Goal: Task Accomplishment & Management: Use online tool/utility

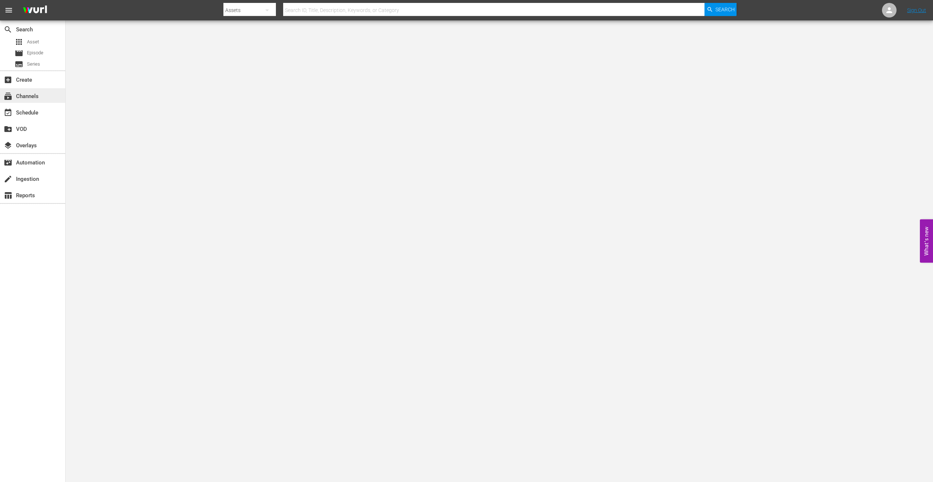
click at [42, 90] on div "subscriptions Channels" at bounding box center [32, 95] width 65 height 15
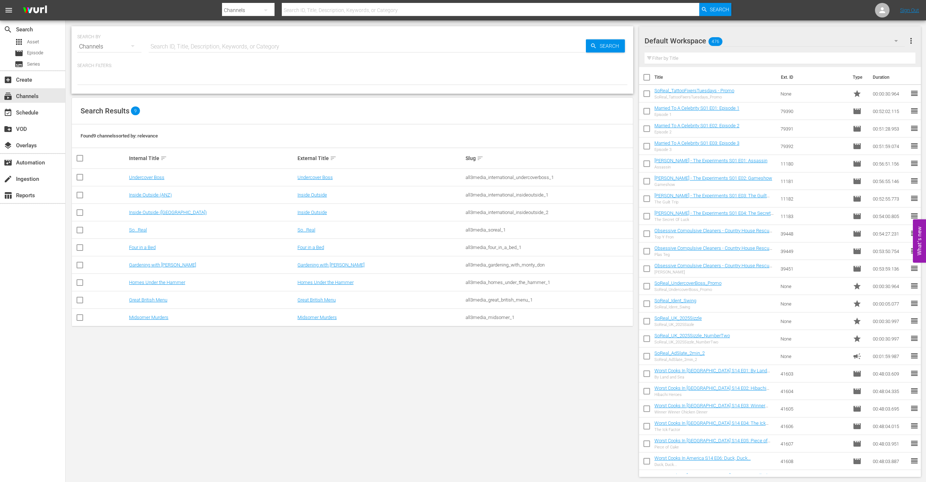
click at [340, 77] on div at bounding box center [352, 79] width 550 height 12
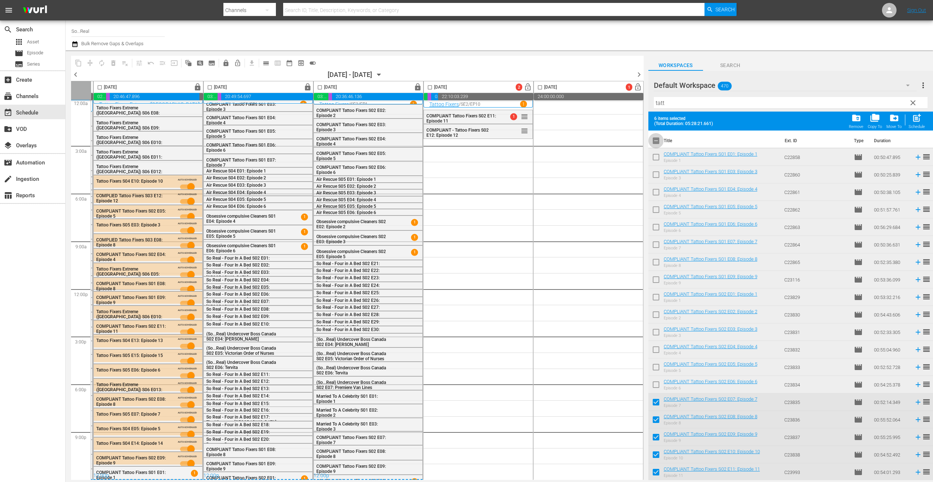
click at [656, 142] on input "checkbox" at bounding box center [655, 141] width 15 height 15
checkbox input "true"
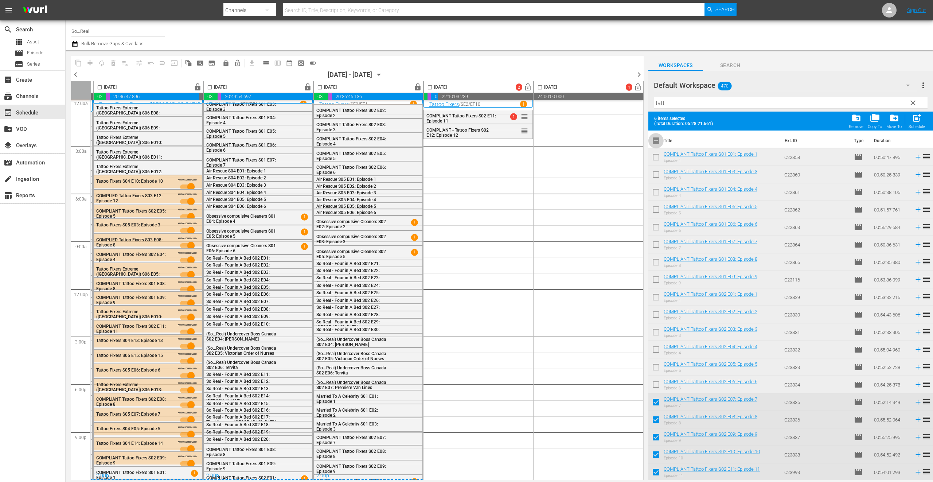
checkbox input "true"
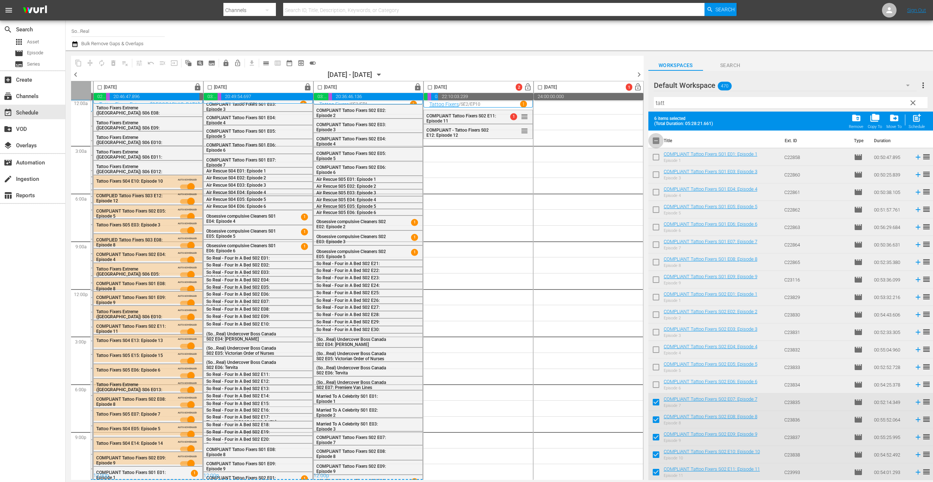
checkbox input "true"
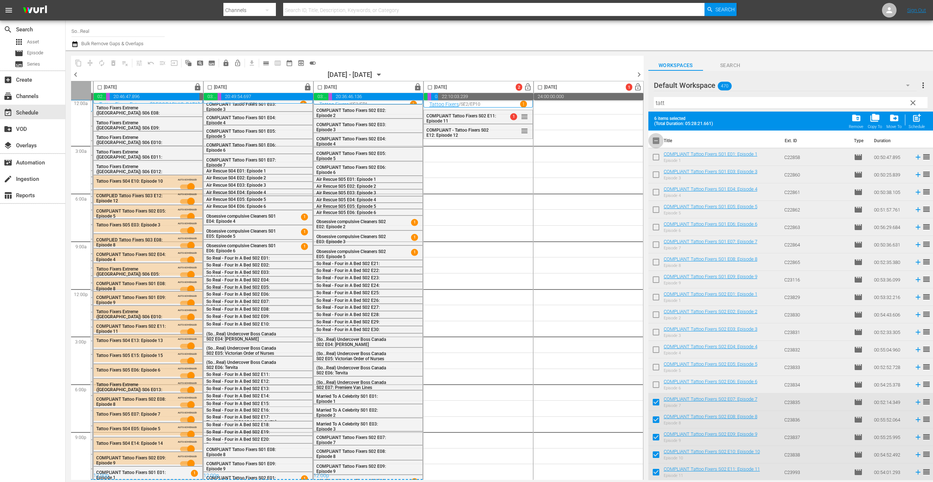
checkbox input "true"
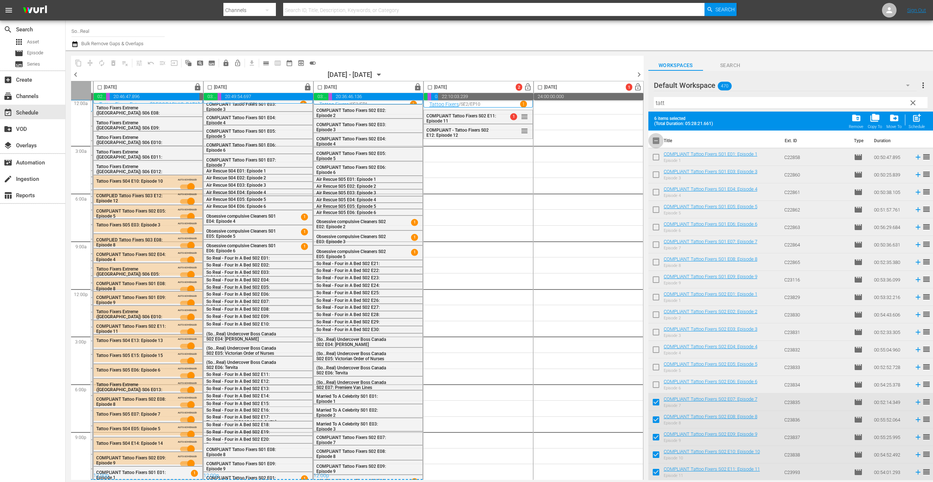
checkbox input "true"
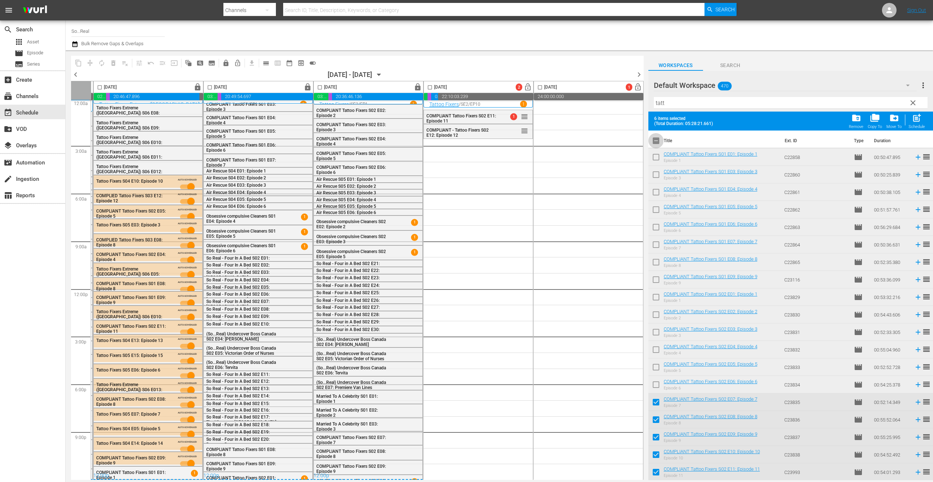
checkbox input "true"
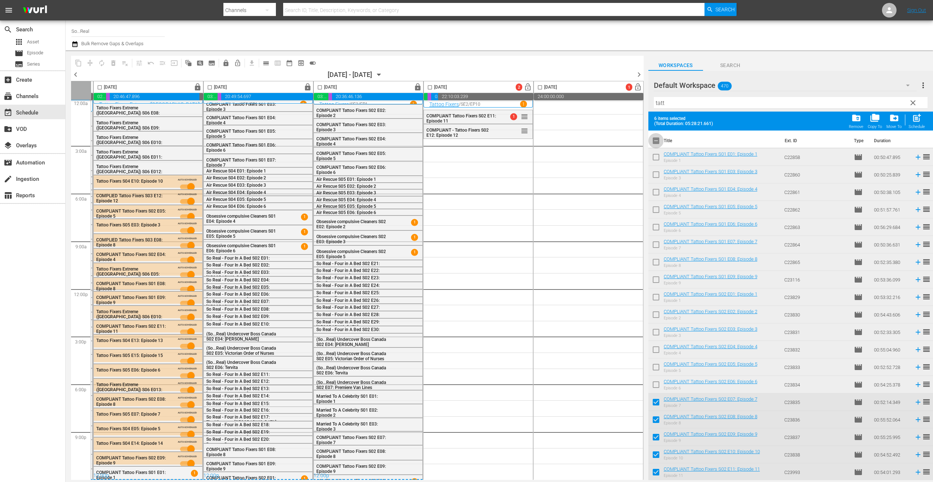
checkbox input "true"
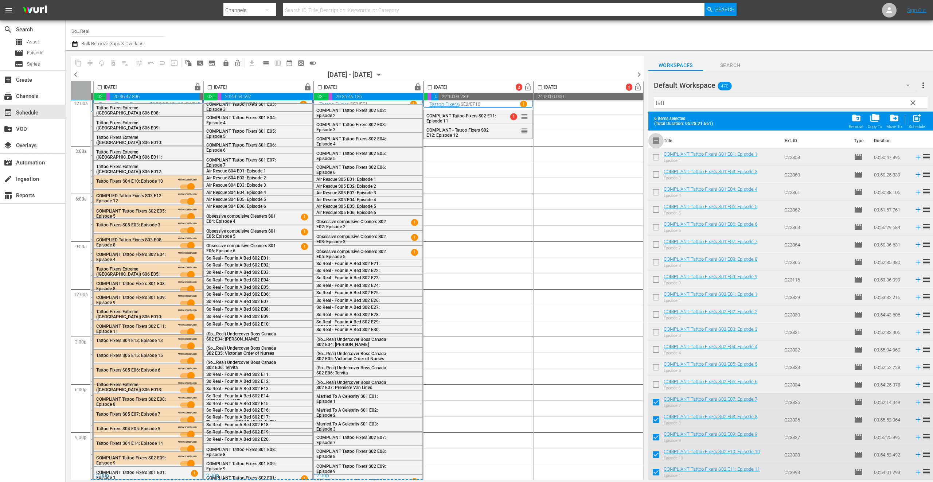
checkbox input "true"
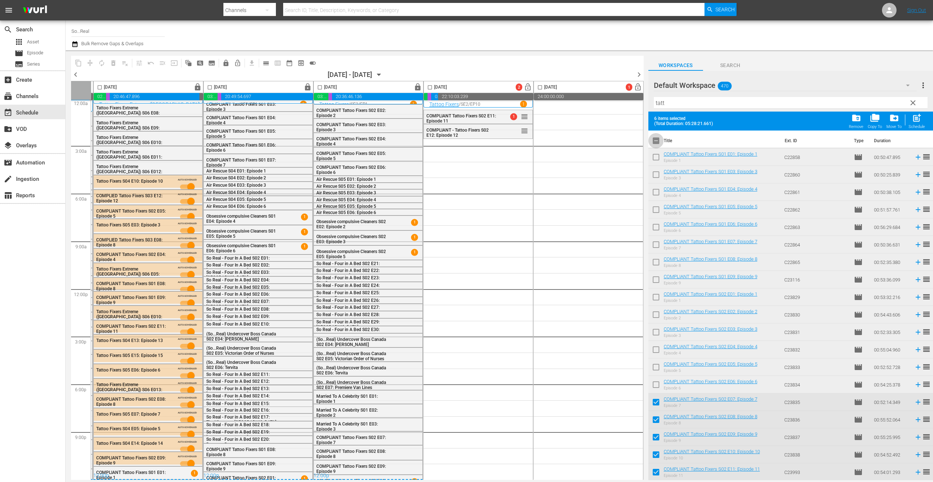
checkbox input "true"
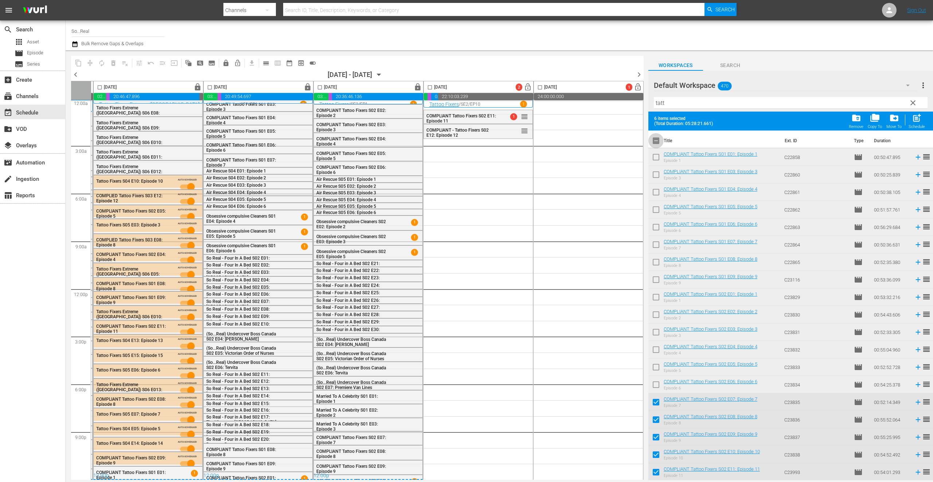
checkbox input "true"
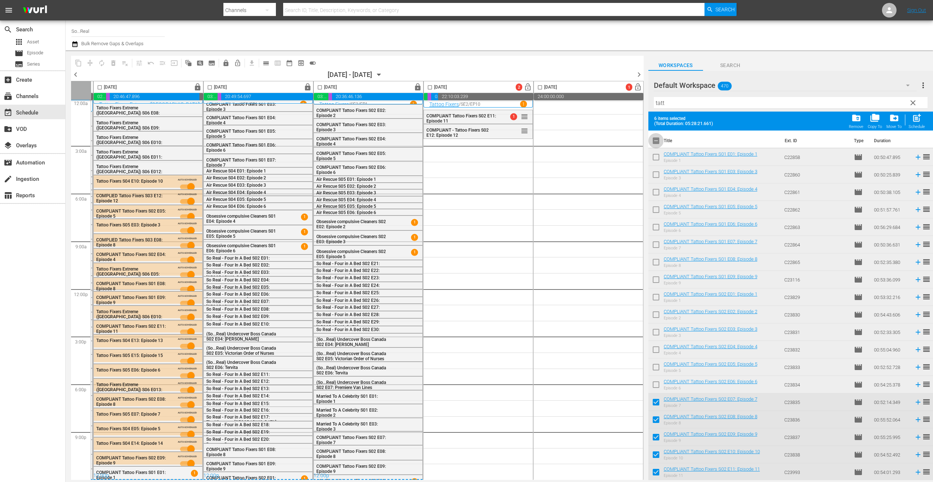
checkbox input "true"
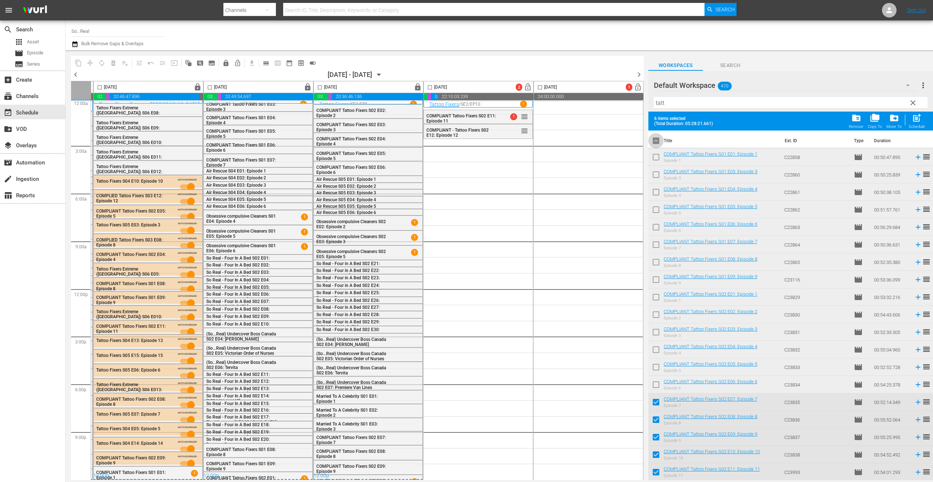
checkbox input "true"
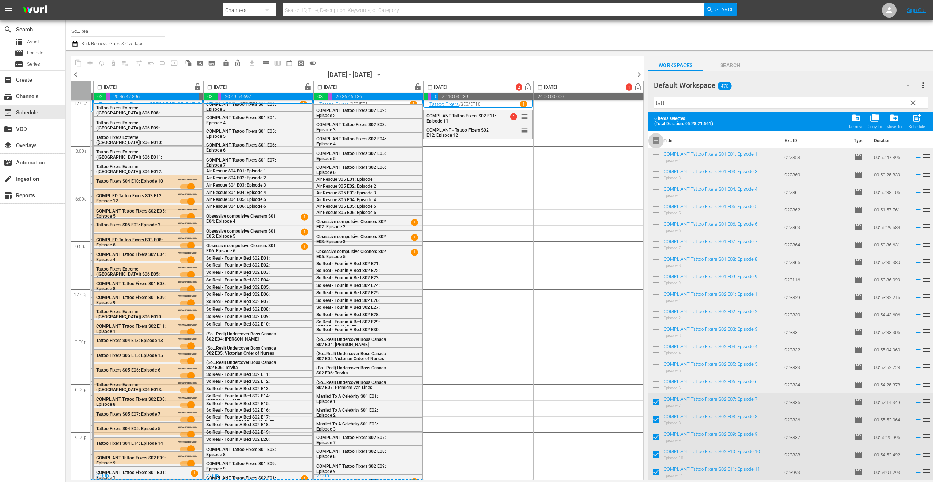
checkbox input "true"
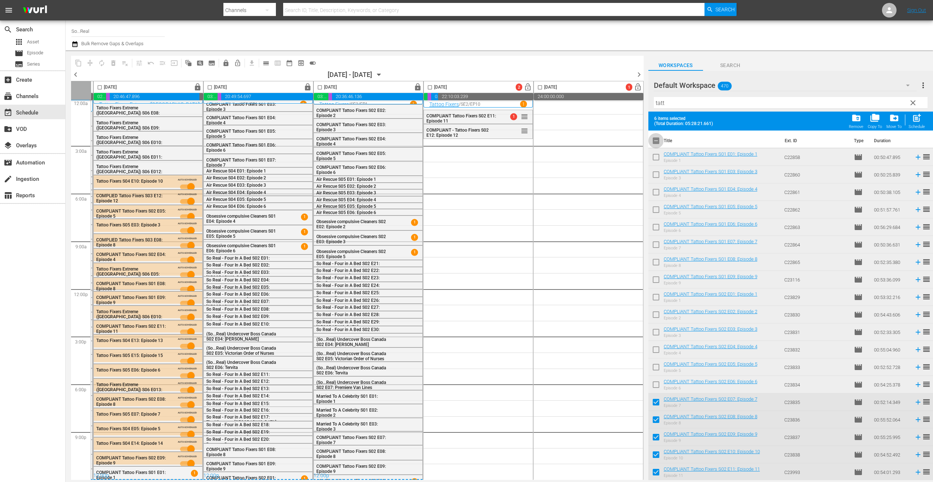
checkbox input "true"
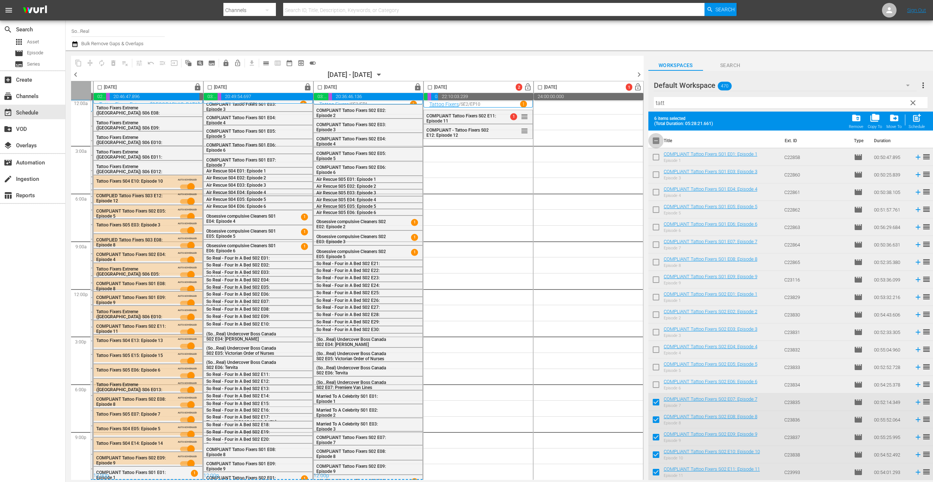
checkbox input "true"
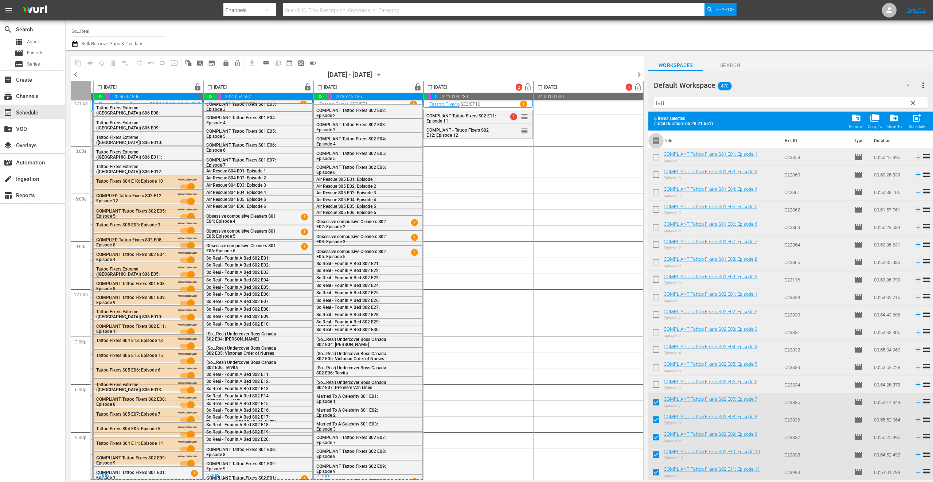
checkbox input "true"
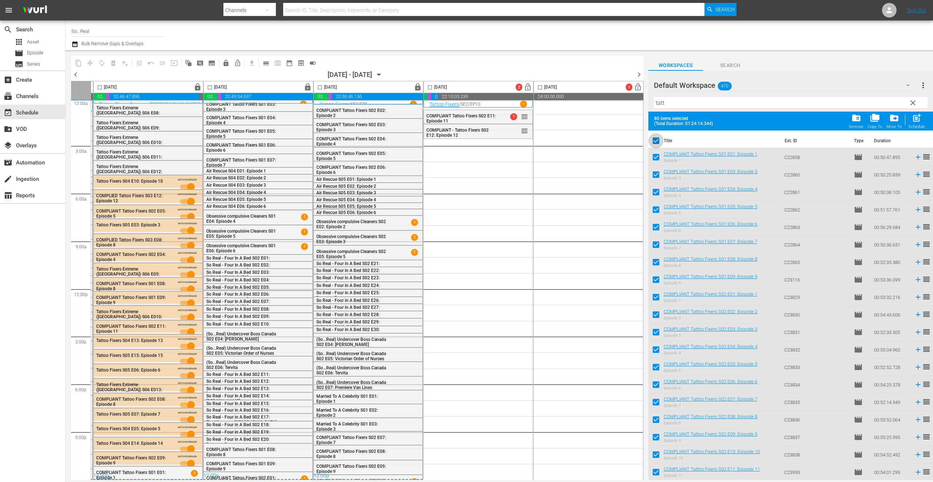
click at [655, 141] on input "checkbox" at bounding box center [655, 141] width 15 height 15
checkbox input "false"
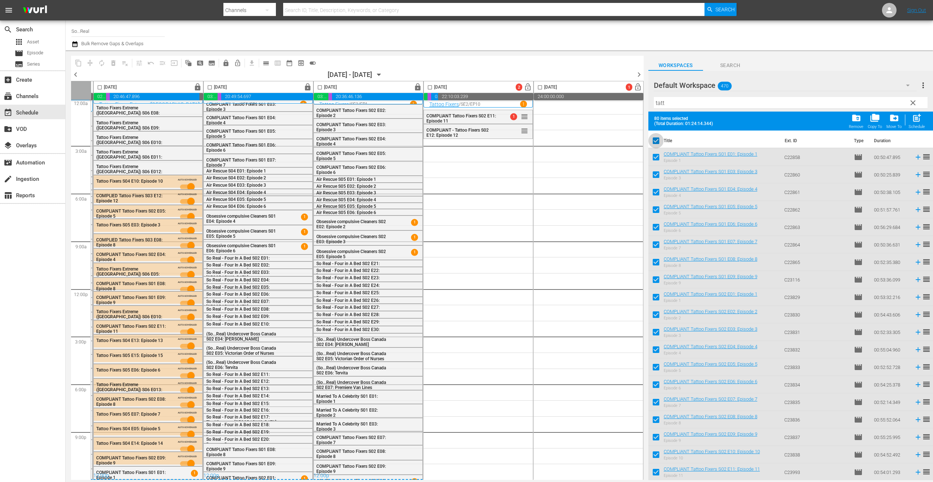
checkbox input "false"
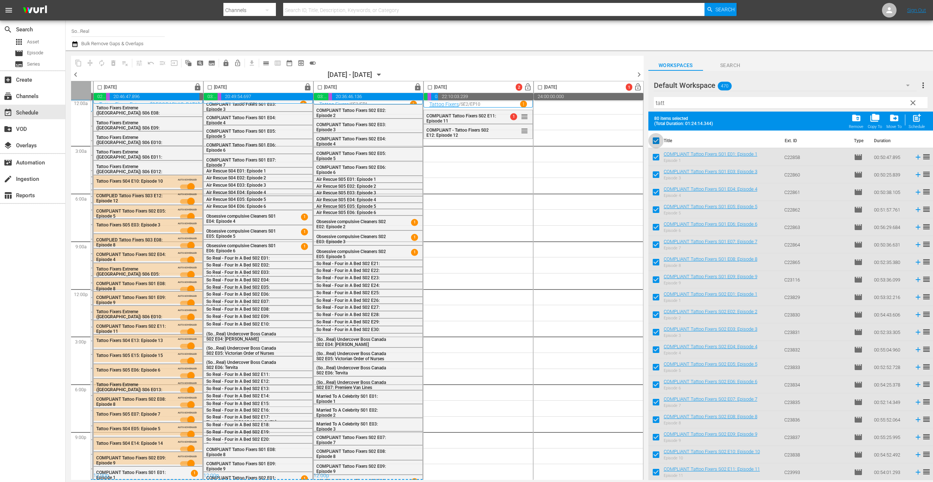
checkbox input "false"
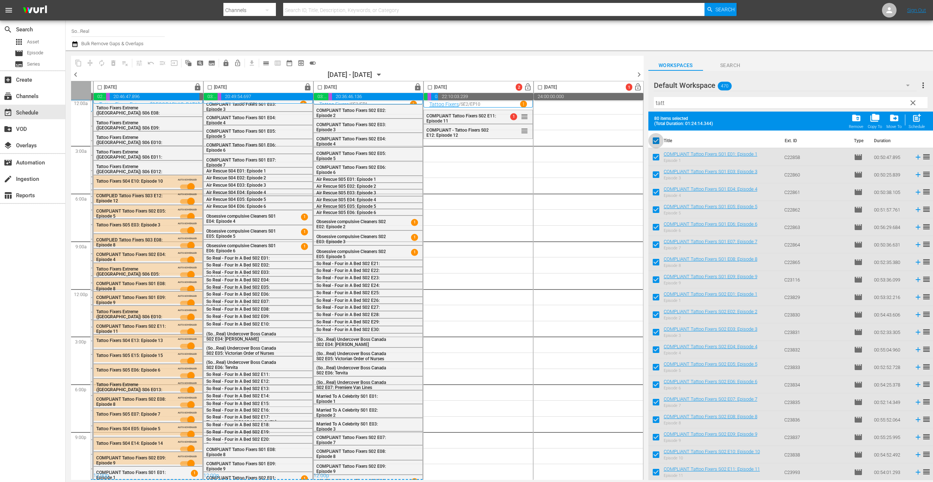
checkbox input "false"
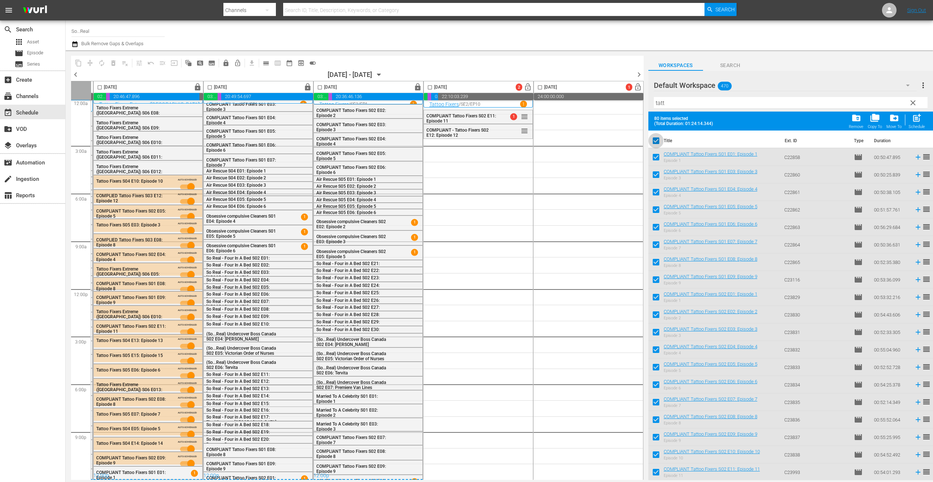
checkbox input "false"
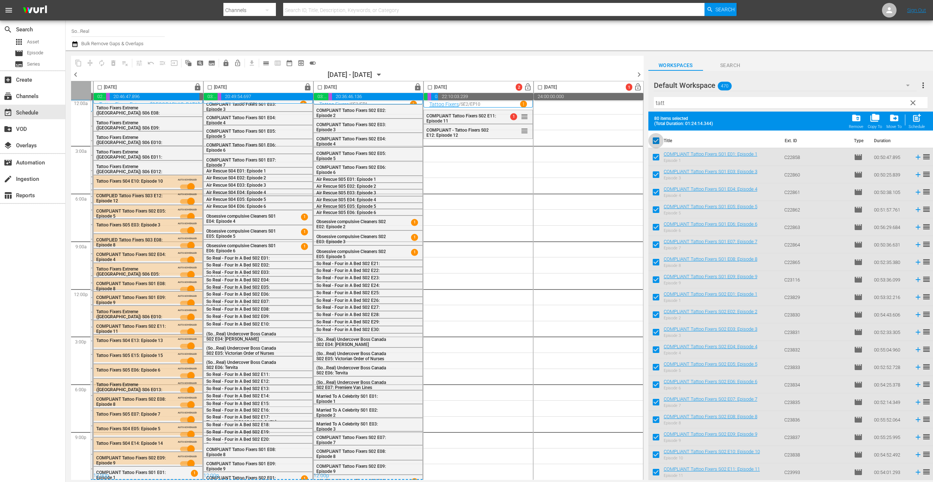
checkbox input "false"
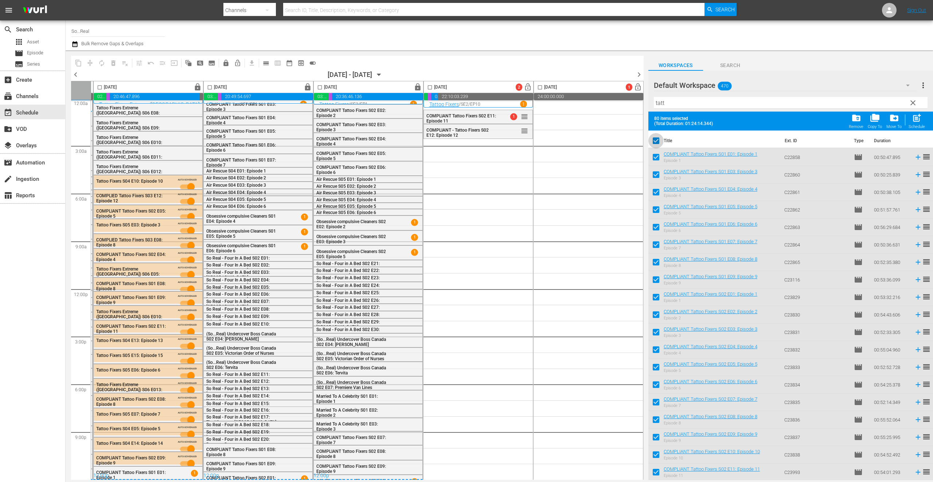
checkbox input "false"
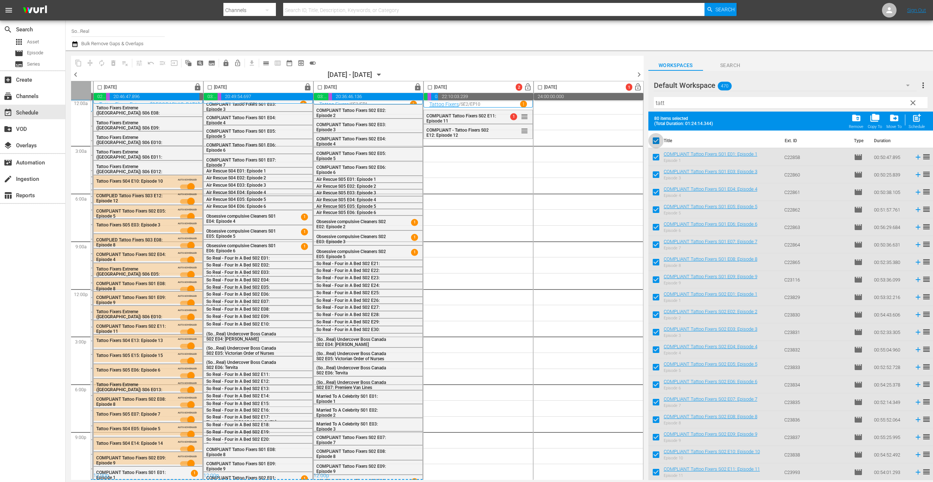
checkbox input "false"
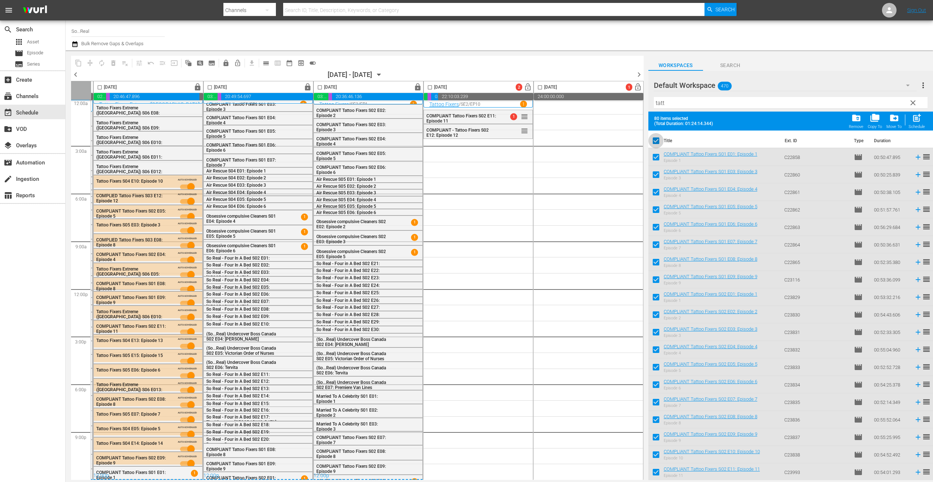
checkbox input "false"
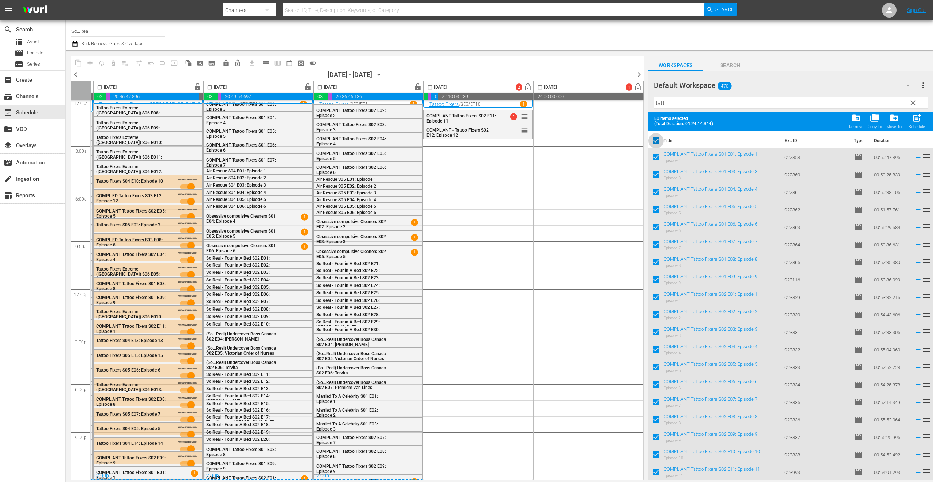
checkbox input "false"
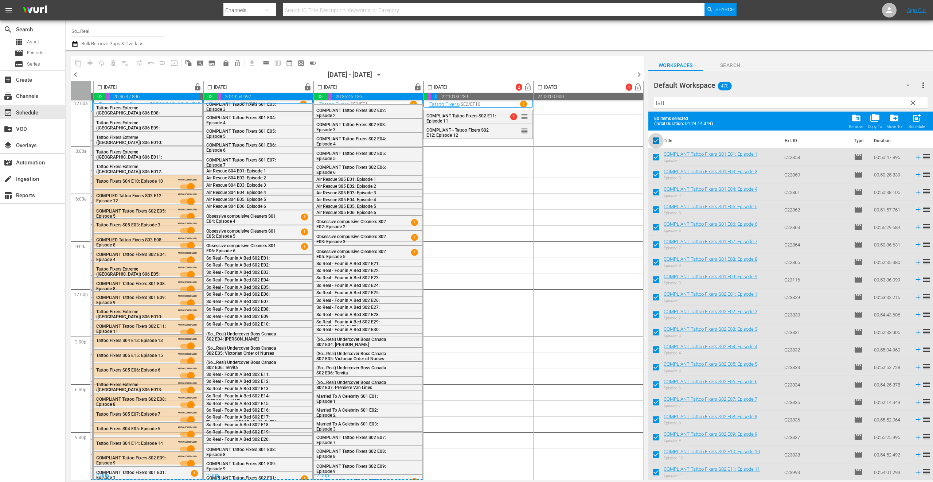
checkbox input "false"
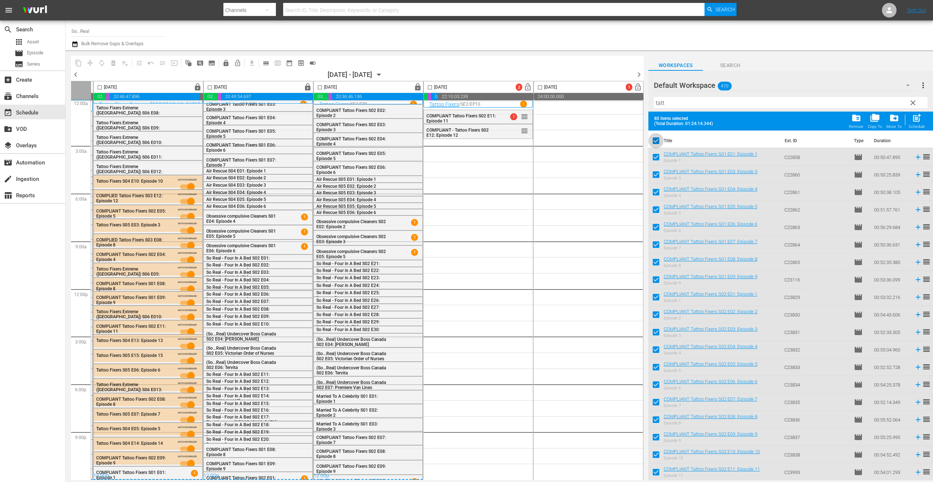
checkbox input "false"
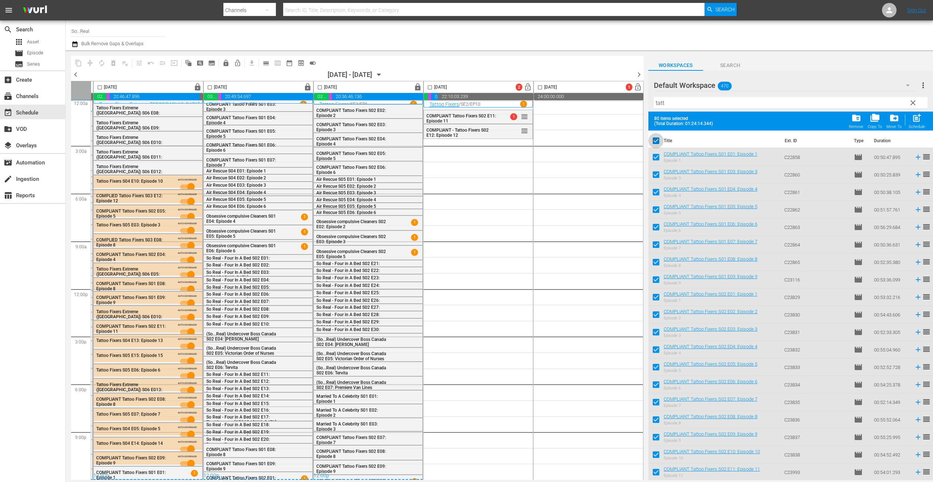
checkbox input "false"
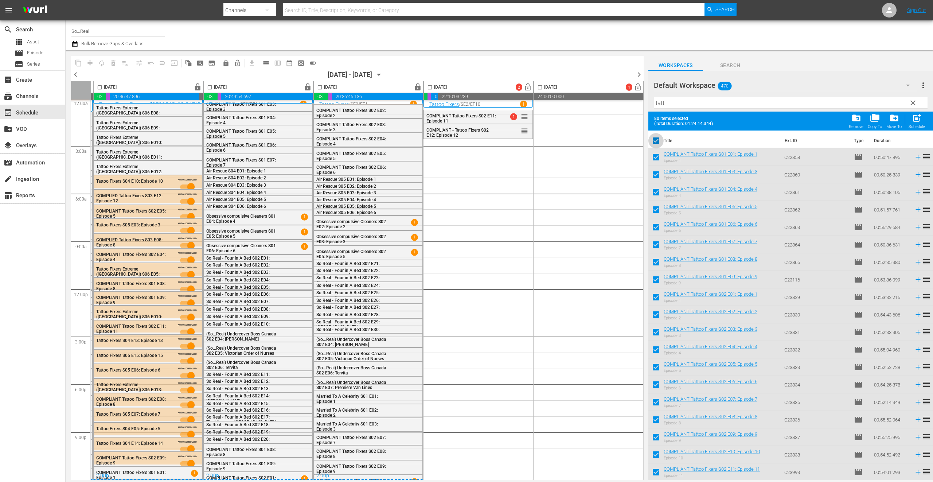
checkbox input "false"
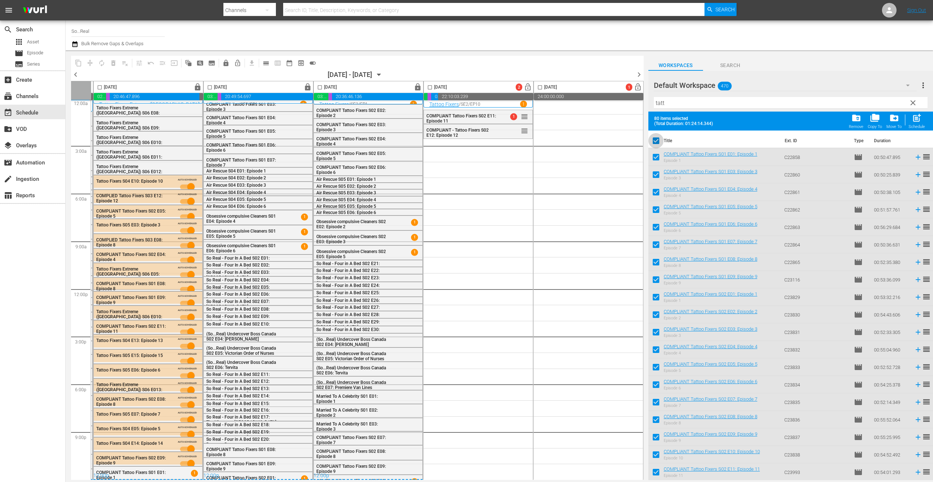
checkbox input "false"
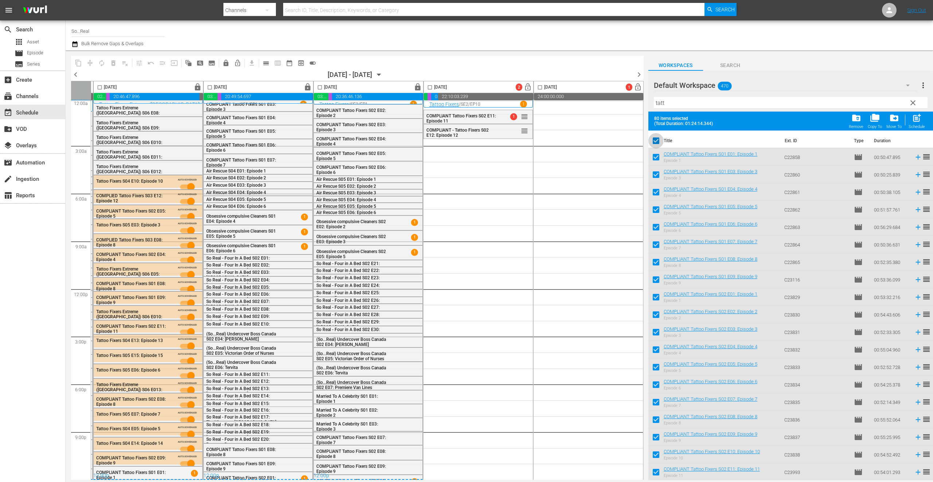
checkbox input "false"
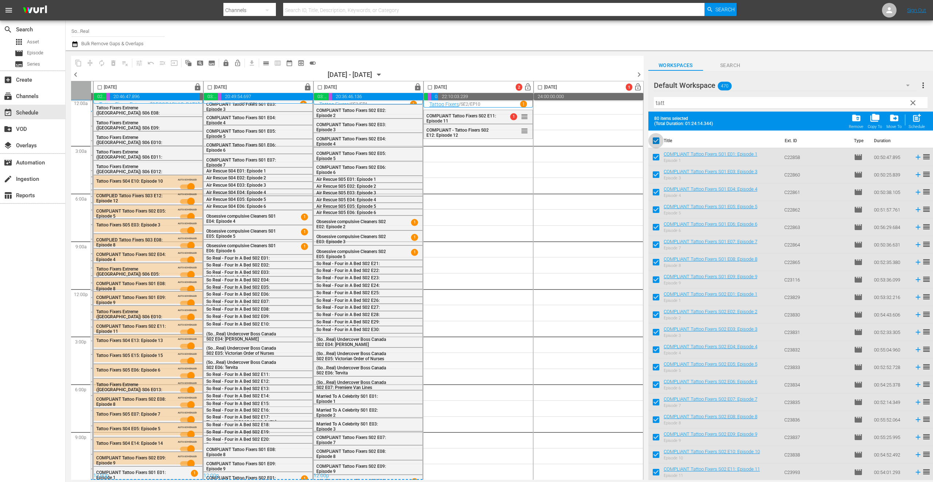
checkbox input "false"
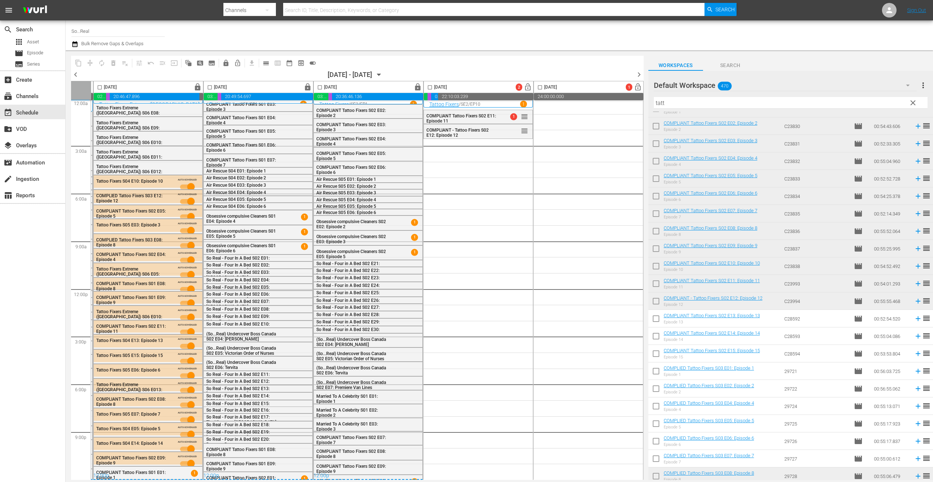
scroll to position [297, 0]
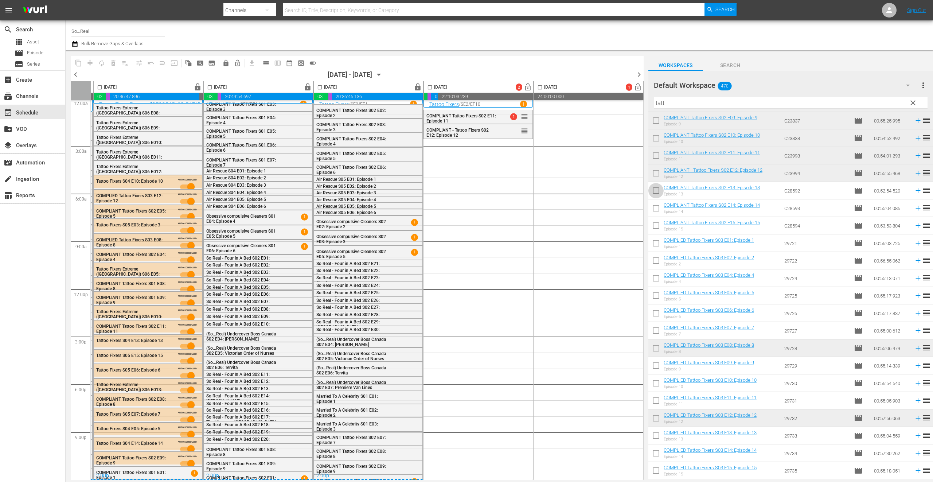
click at [658, 191] on input "checkbox" at bounding box center [655, 191] width 15 height 15
checkbox input "true"
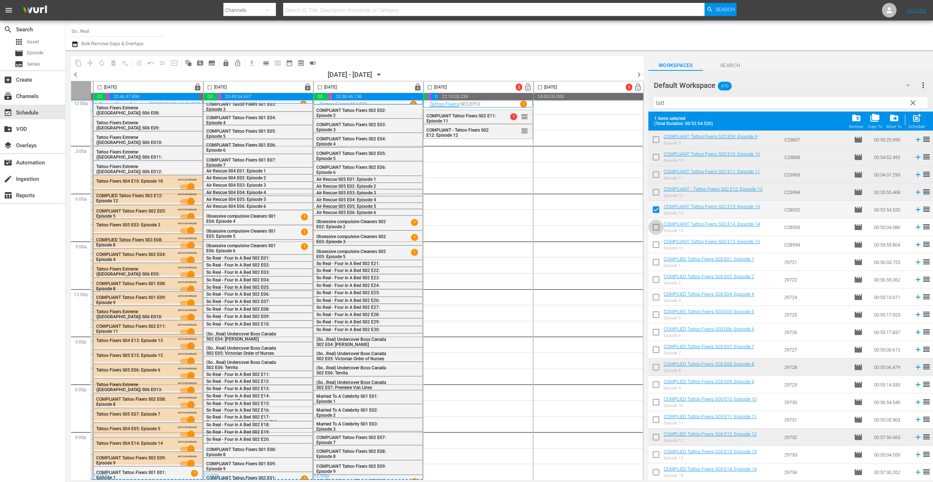
click at [657, 228] on input "checkbox" at bounding box center [655, 228] width 15 height 15
checkbox input "true"
click at [656, 245] on input "checkbox" at bounding box center [655, 245] width 15 height 15
checkbox input "true"
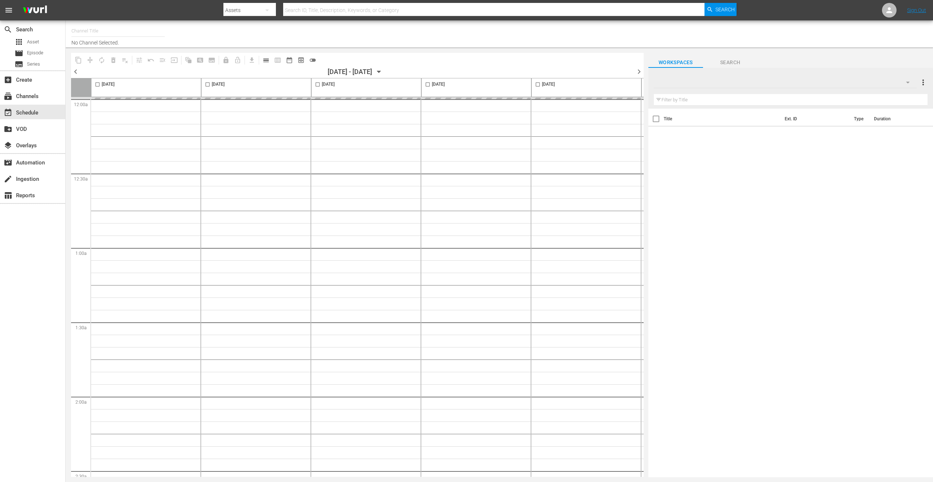
type input "So...Real (1455)"
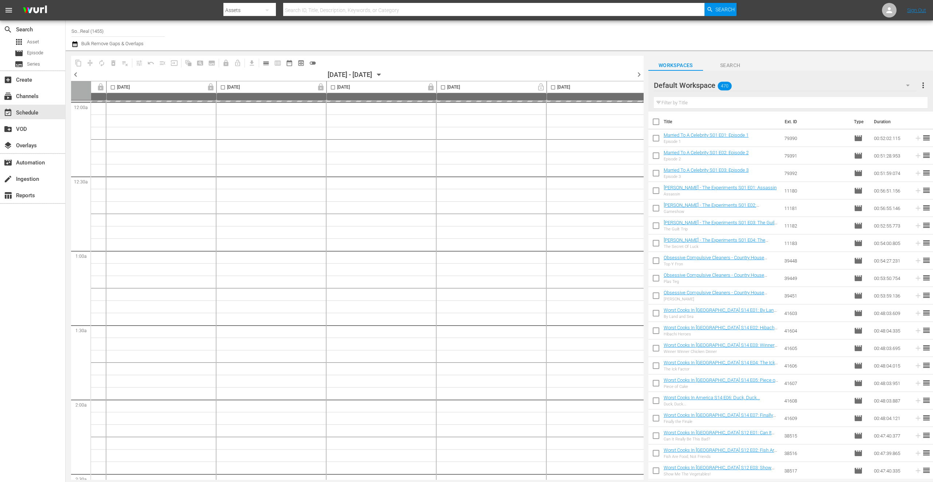
scroll to position [0, 216]
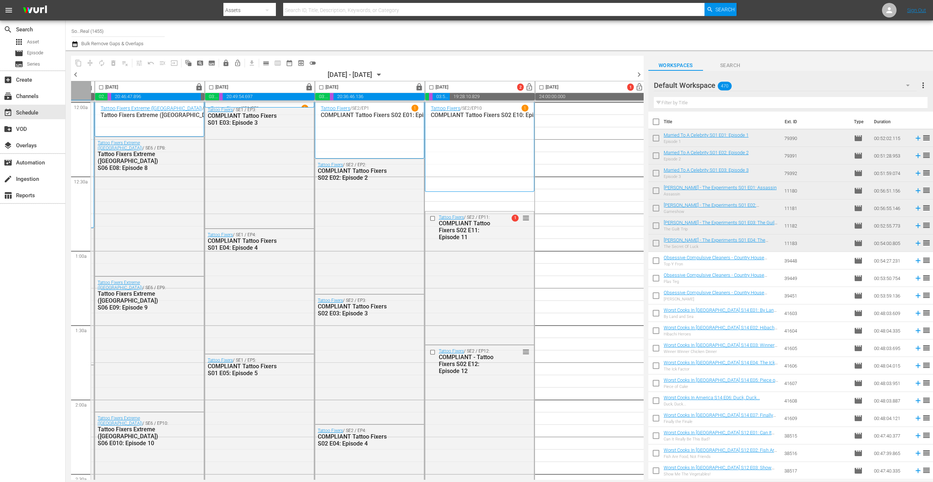
click at [431, 87] on input "checkbox" at bounding box center [431, 89] width 8 height 8
click at [93, 61] on span "compress" at bounding box center [89, 62] width 7 height 7
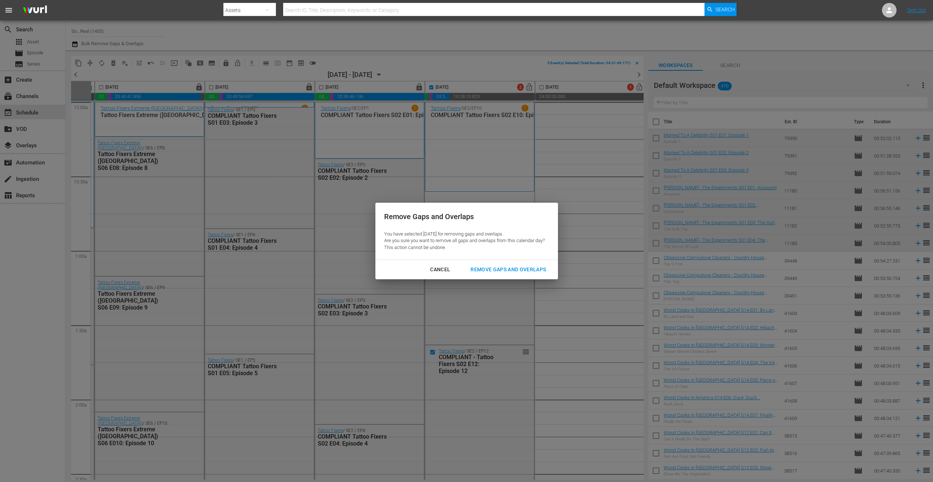
click at [526, 271] on div "Remove Gaps and Overlaps" at bounding box center [508, 269] width 87 height 9
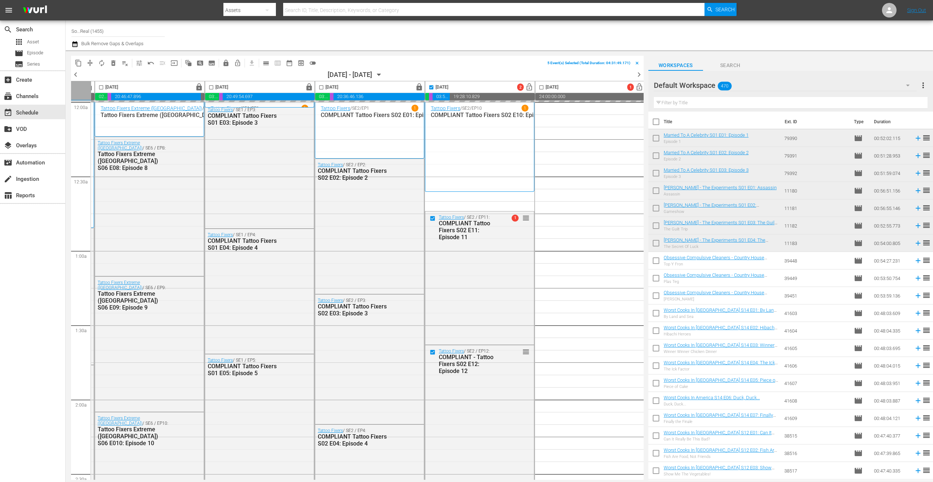
click at [316, 63] on span "toggle_off" at bounding box center [312, 62] width 7 height 7
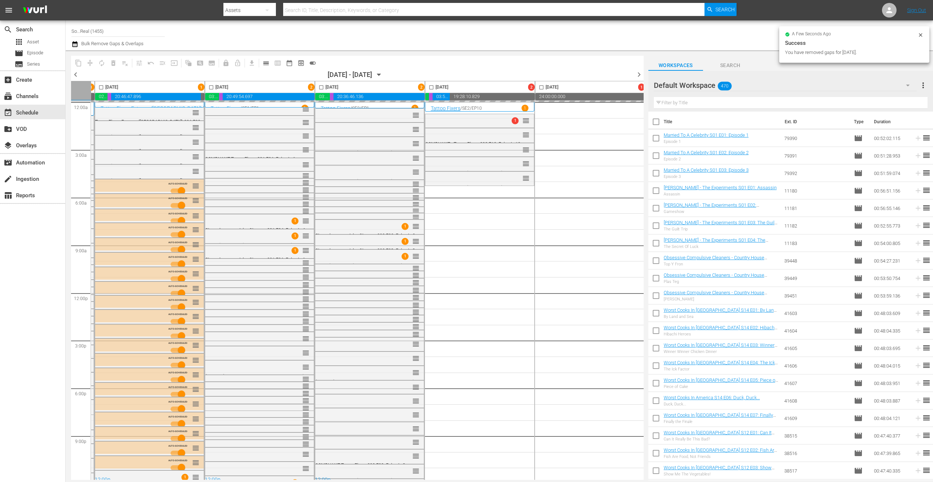
checkbox input "false"
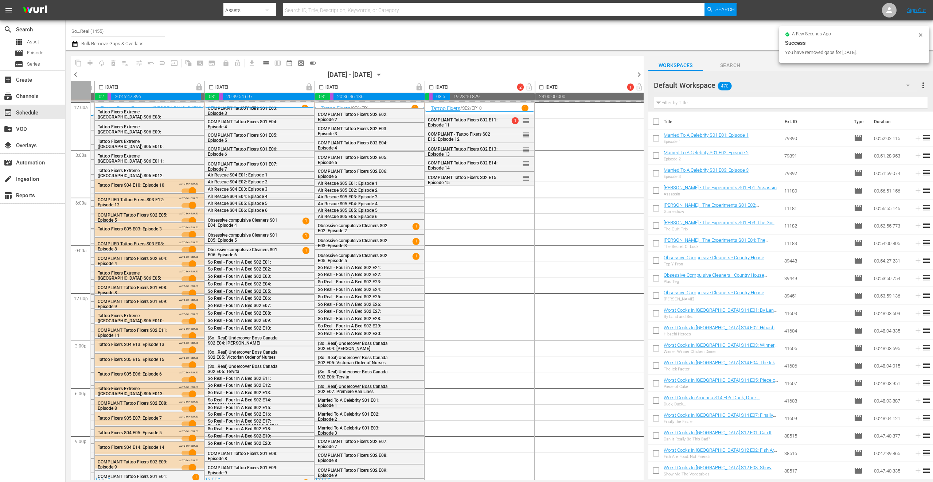
click at [702, 104] on input "text" at bounding box center [791, 103] width 274 height 12
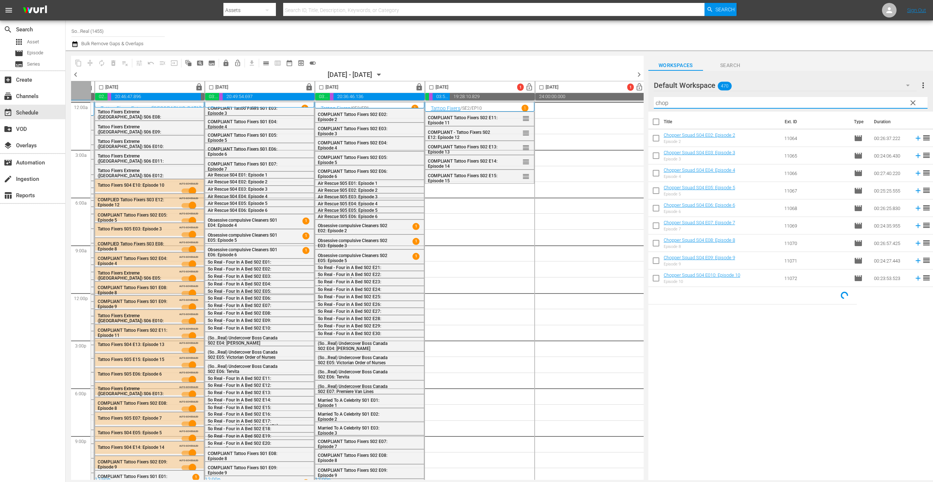
type input "chop"
click at [655, 120] on input "checkbox" at bounding box center [655, 123] width 15 height 15
checkbox input "true"
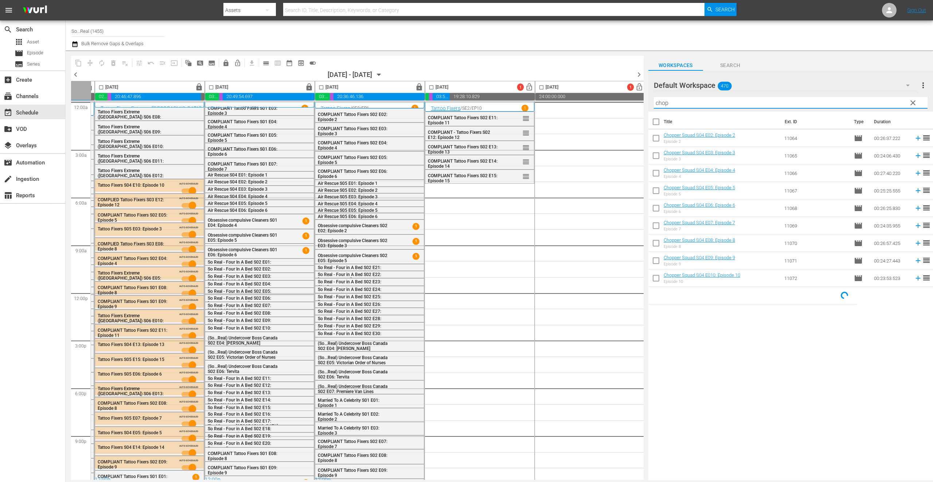
checkbox input "true"
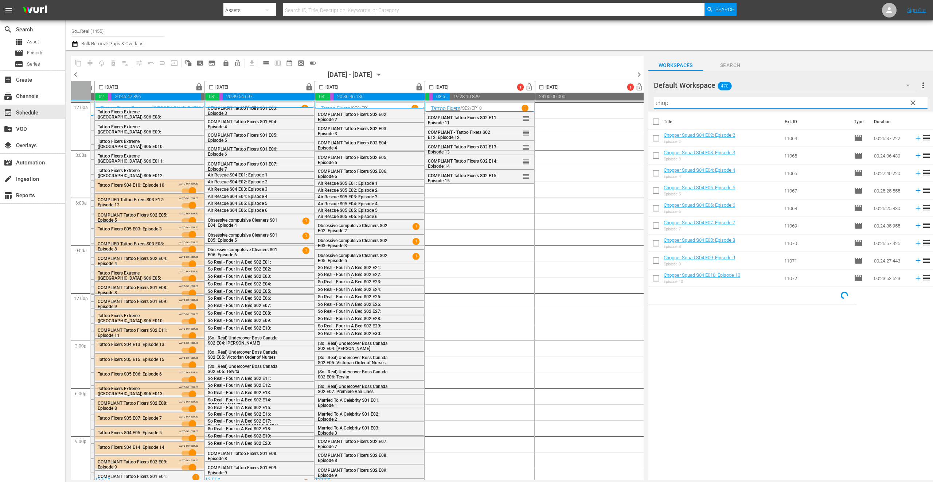
checkbox input "true"
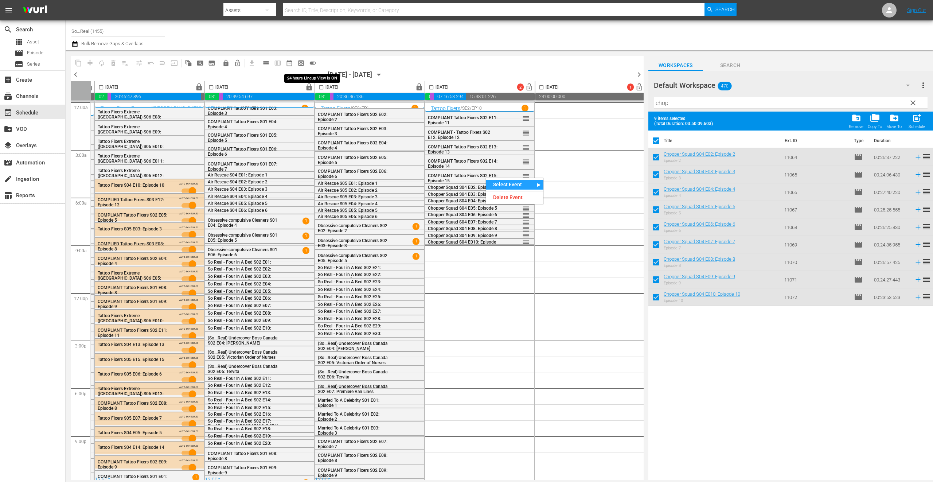
drag, startPoint x: 312, startPoint y: 63, endPoint x: 506, endPoint y: 165, distance: 219.7
click at [312, 63] on span "toggle_on" at bounding box center [312, 62] width 7 height 7
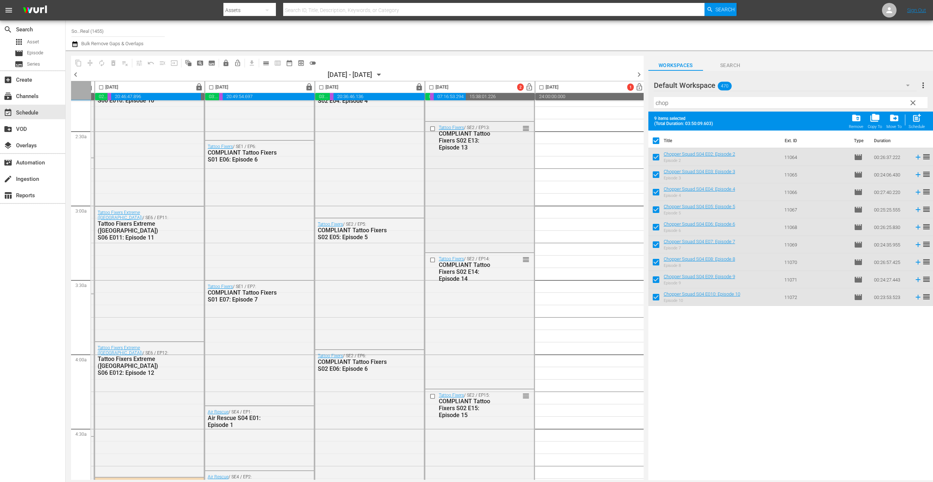
scroll to position [506, 216]
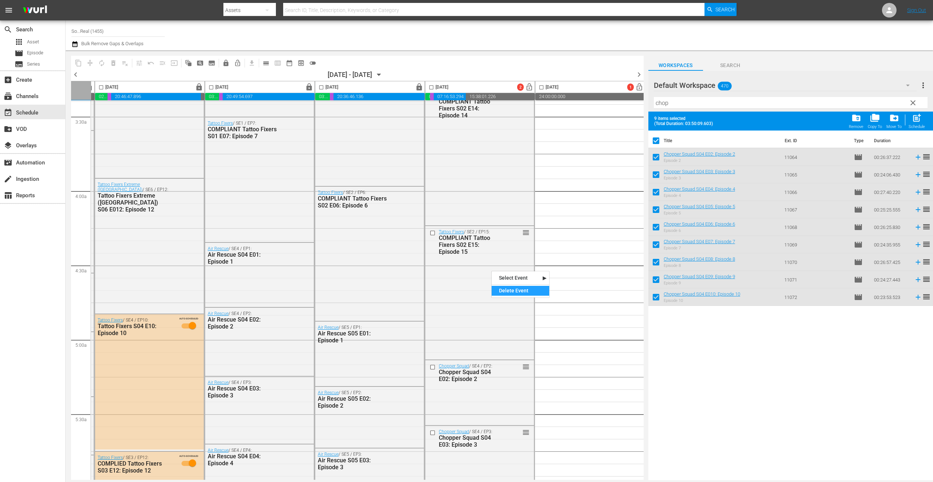
click at [516, 289] on div "Delete Event" at bounding box center [521, 291] width 58 height 10
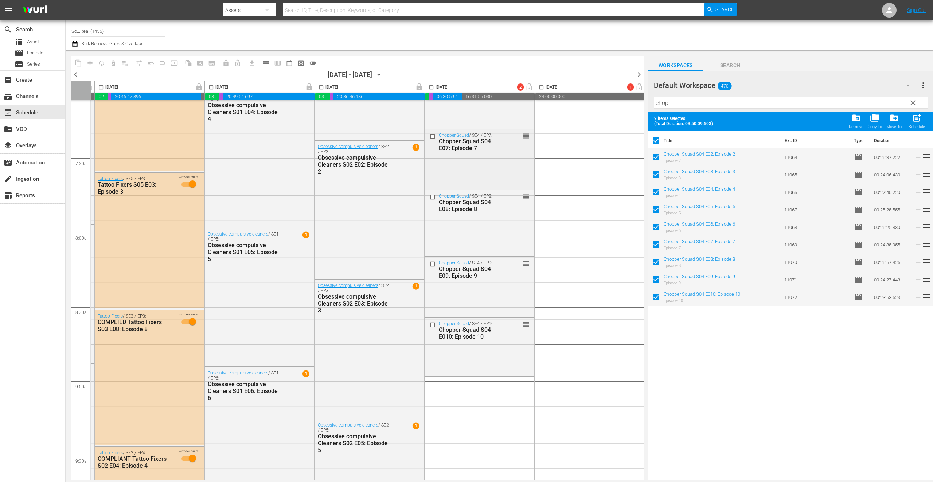
scroll to position [1112, 216]
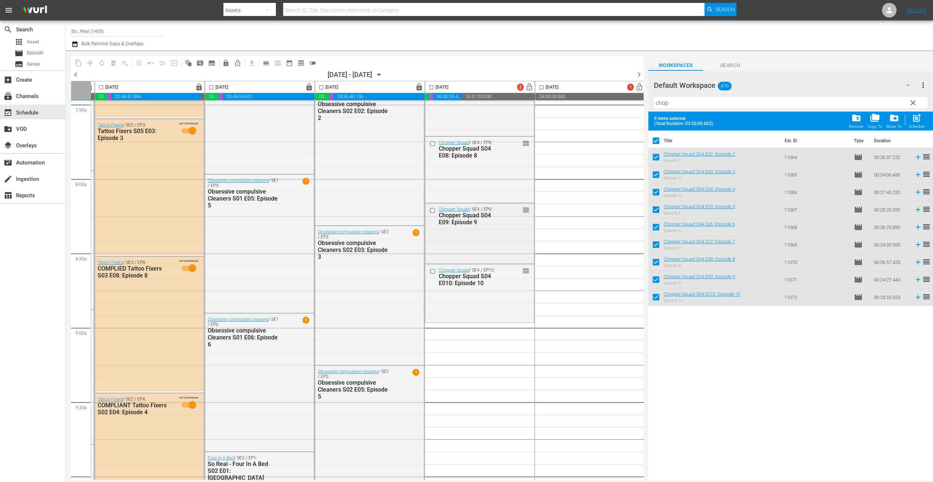
click at [433, 209] on input "checkbox" at bounding box center [434, 210] width 8 height 6
click at [431, 272] on input "checkbox" at bounding box center [434, 271] width 8 height 6
click at [110, 61] on span "delete_forever_outlined" at bounding box center [113, 62] width 7 height 7
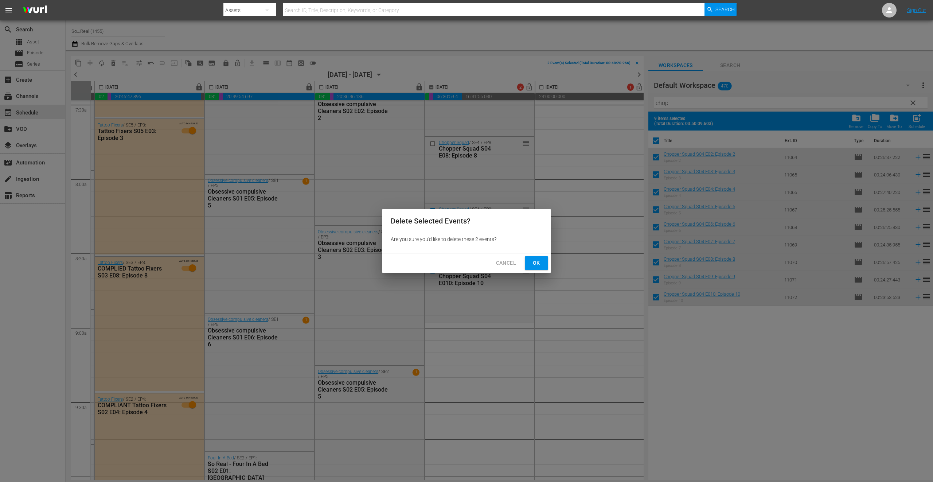
drag, startPoint x: 536, startPoint y: 262, endPoint x: 98, endPoint y: 34, distance: 494.1
click at [537, 262] on span "Ok" at bounding box center [537, 262] width 12 height 9
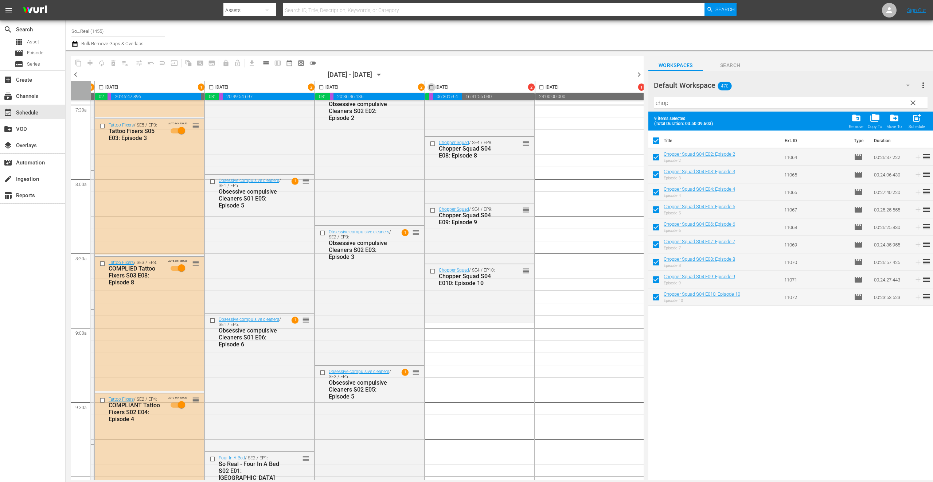
click at [434, 87] on input "checkbox" at bounding box center [431, 89] width 8 height 8
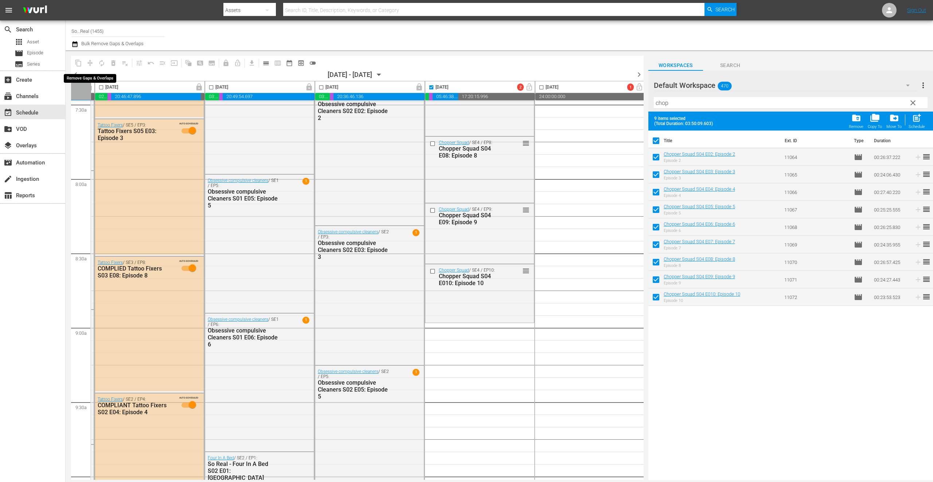
click at [90, 63] on span "compress" at bounding box center [90, 63] width 12 height 12
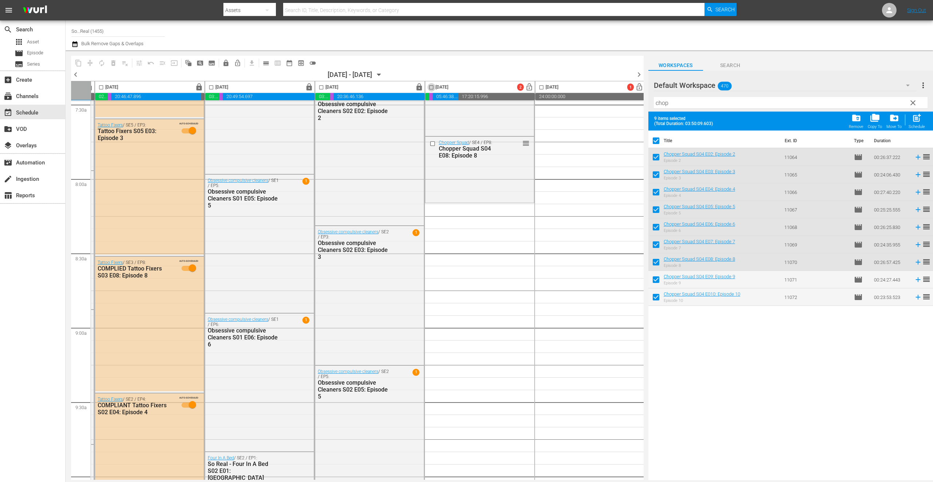
click at [433, 89] on input "checkbox" at bounding box center [431, 89] width 8 height 8
click at [89, 62] on span "compress" at bounding box center [89, 62] width 7 height 7
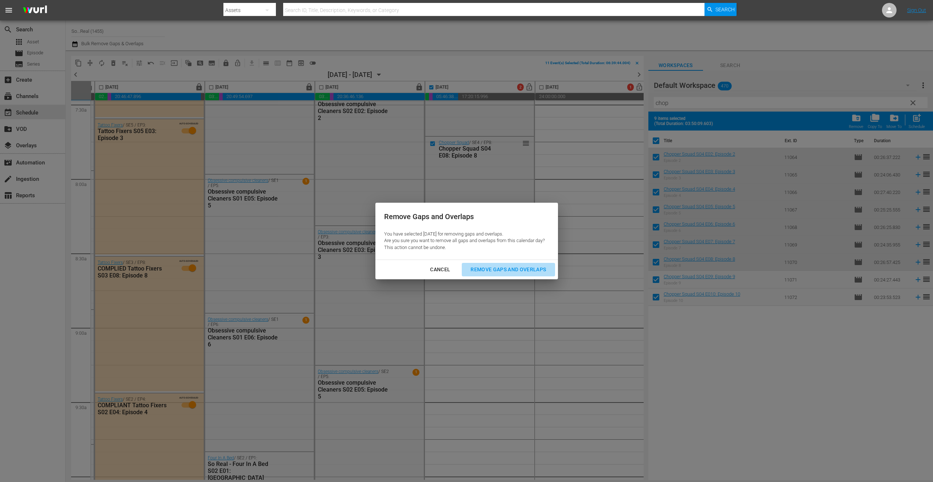
drag, startPoint x: 497, startPoint y: 268, endPoint x: 725, endPoint y: 242, distance: 230.0
click at [497, 268] on div "Remove Gaps and Overlaps" at bounding box center [508, 269] width 87 height 9
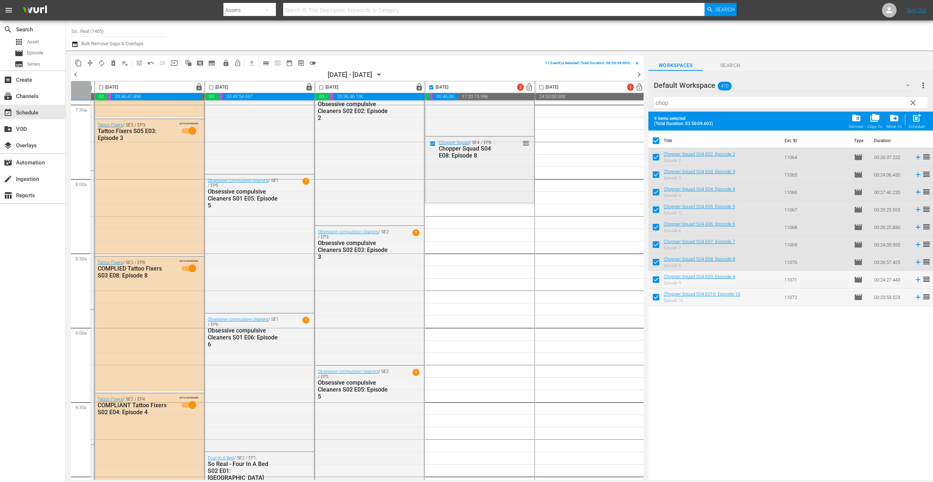
checkbox input "false"
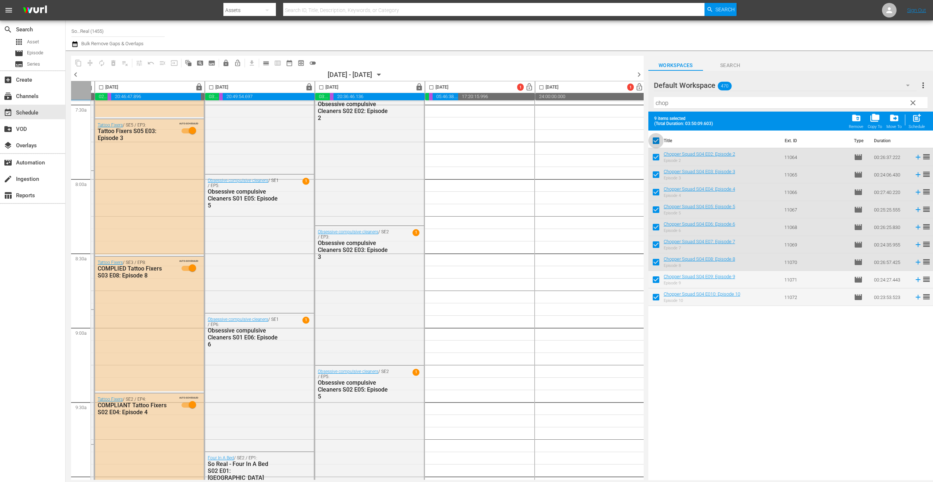
click at [658, 142] on input "checkbox" at bounding box center [655, 141] width 15 height 15
checkbox input "false"
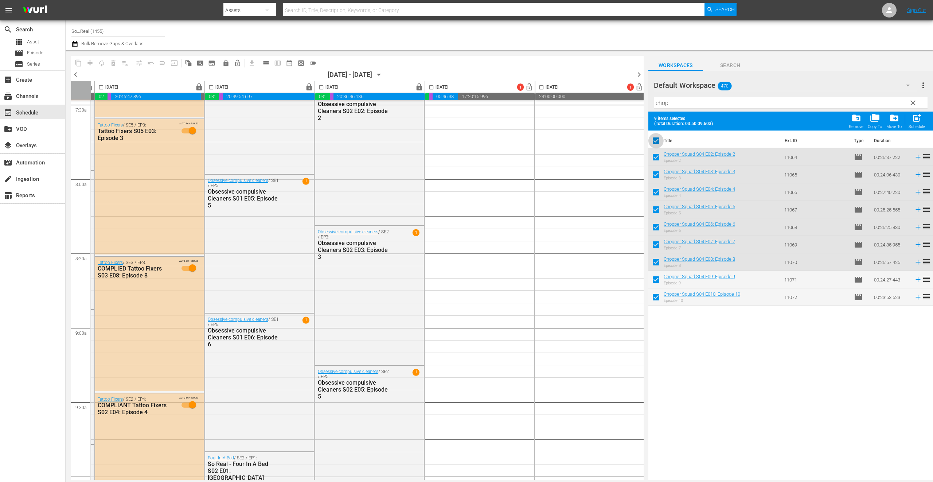
checkbox input "false"
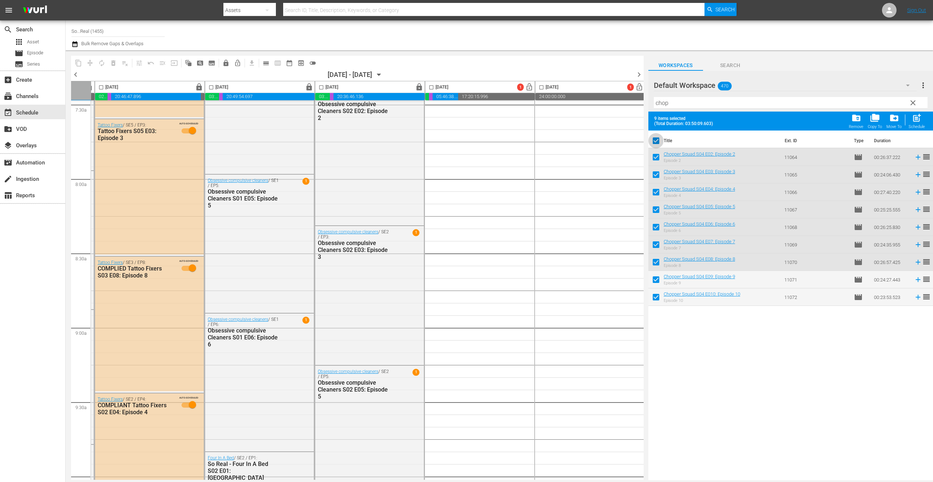
checkbox input "false"
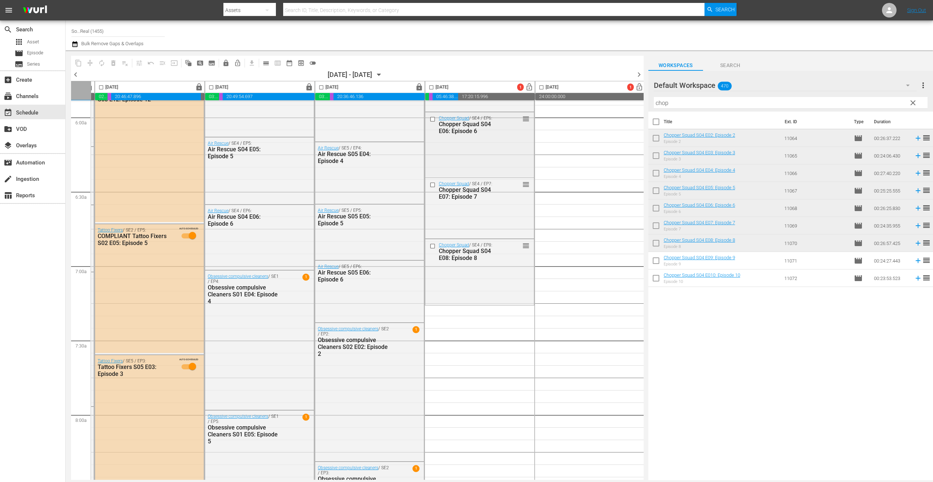
scroll to position [871, 216]
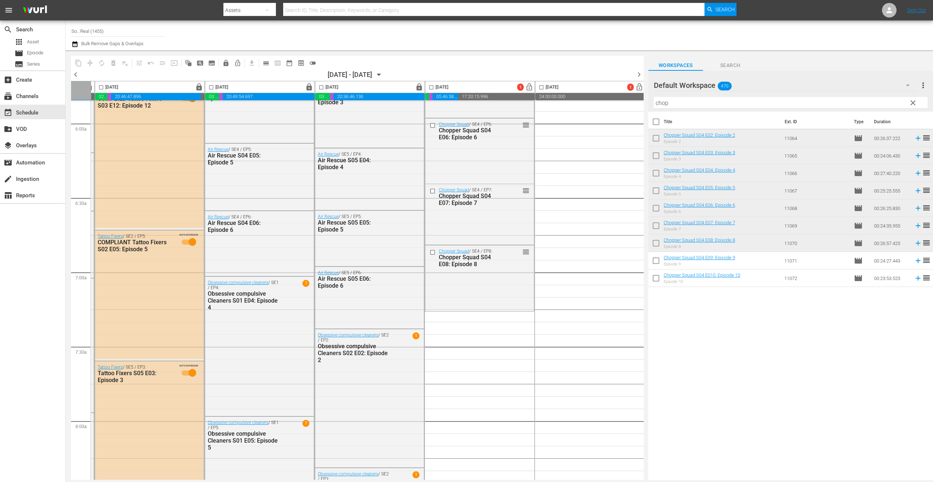
click at [709, 102] on input "chop" at bounding box center [791, 103] width 274 height 12
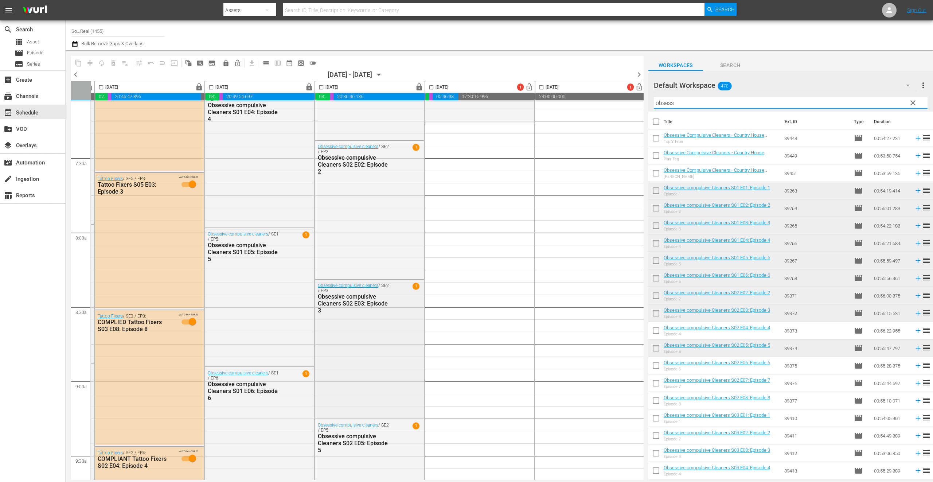
scroll to position [1159, 216]
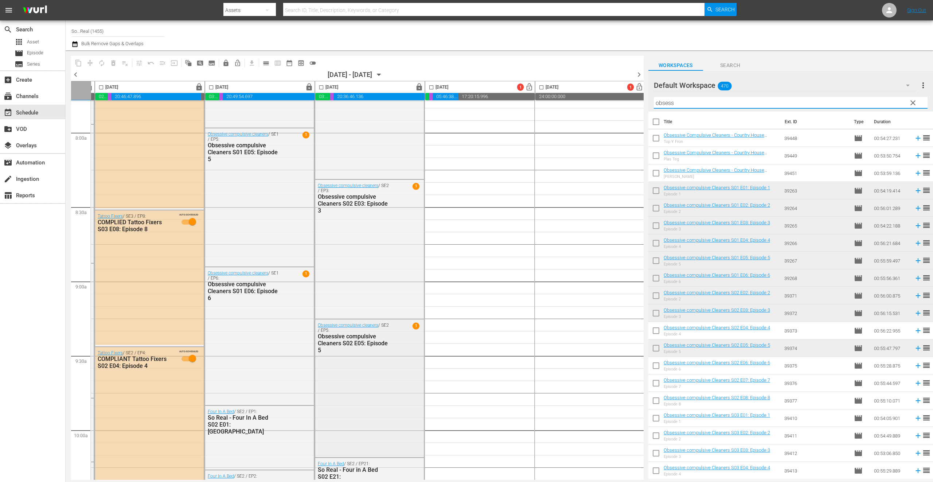
type input "obsess"
click at [424, 89] on div "Sunday, August 17th lock 03:27:58.648 00:16:00.082 20:11:35.471 00:04:25.799 Mo…" at bounding box center [141, 90] width 572 height 19
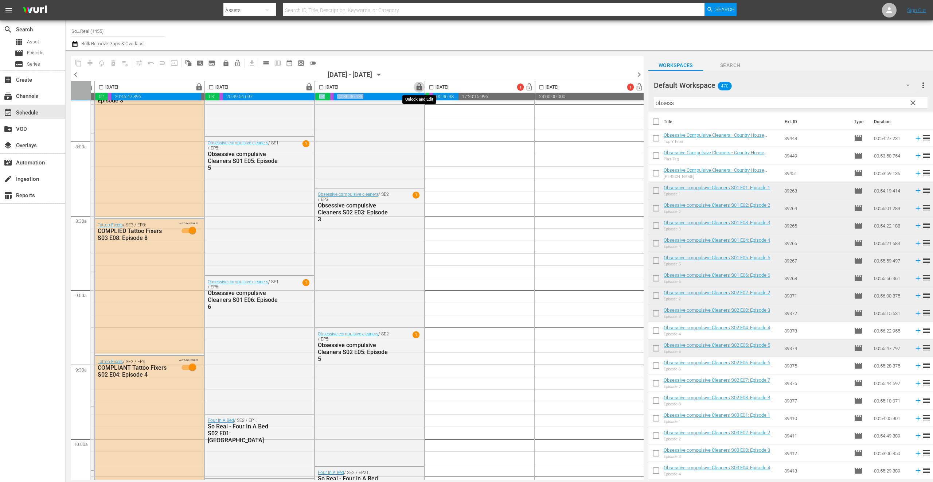
click at [421, 86] on span "lock" at bounding box center [419, 87] width 8 height 8
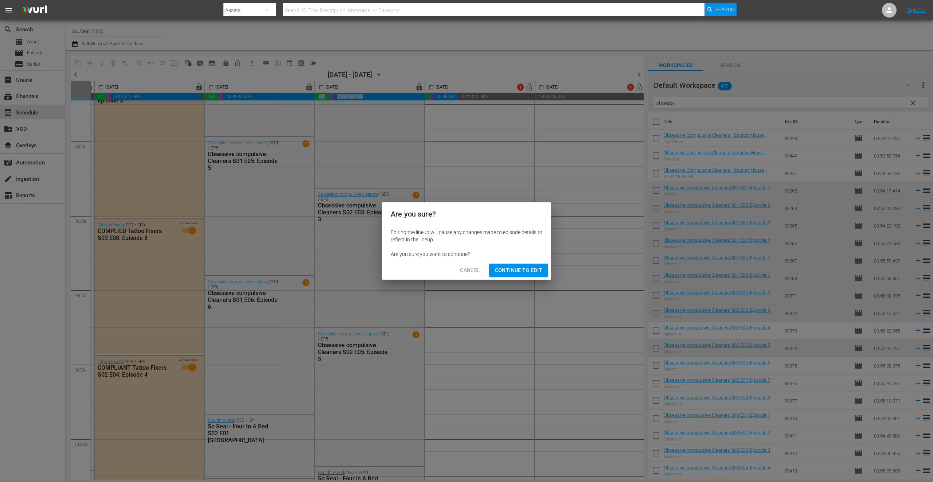
click at [527, 272] on span "Continue to Edit" at bounding box center [518, 270] width 47 height 9
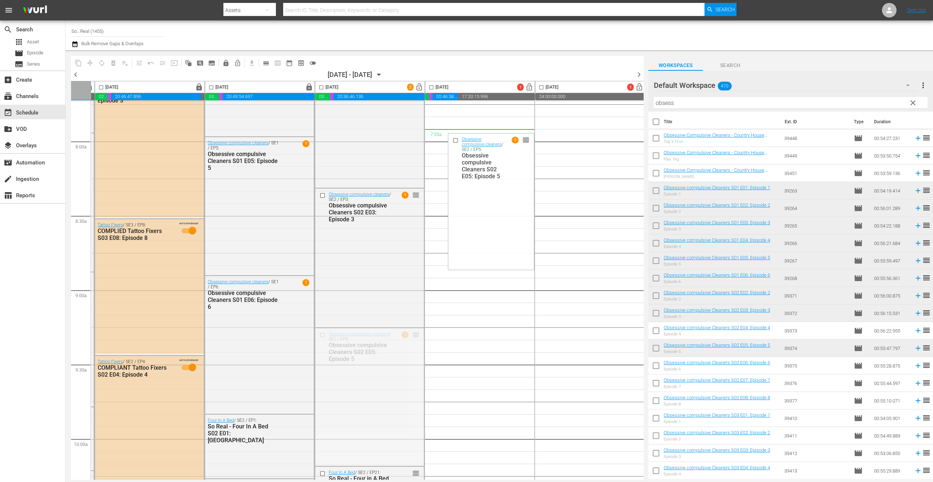
scroll to position [981, 216]
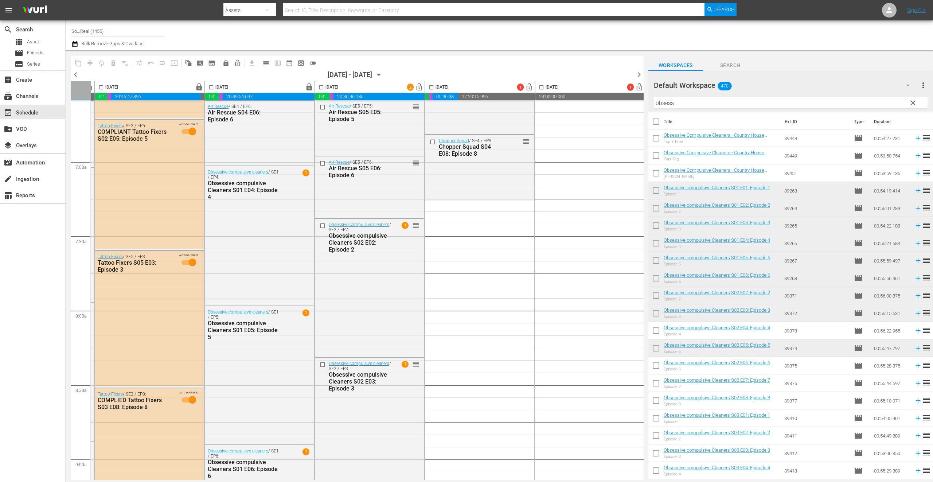
drag, startPoint x: 449, startPoint y: 302, endPoint x: 450, endPoint y: 207, distance: 95.8
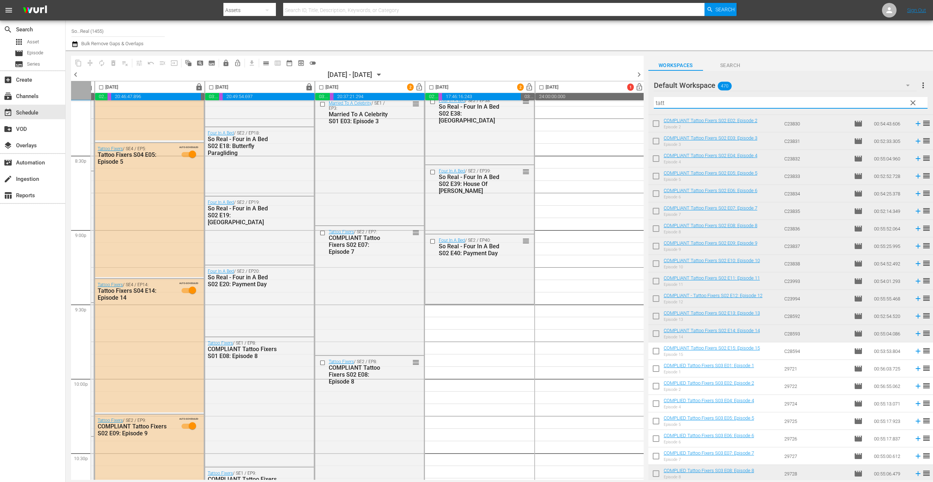
scroll to position [226, 0]
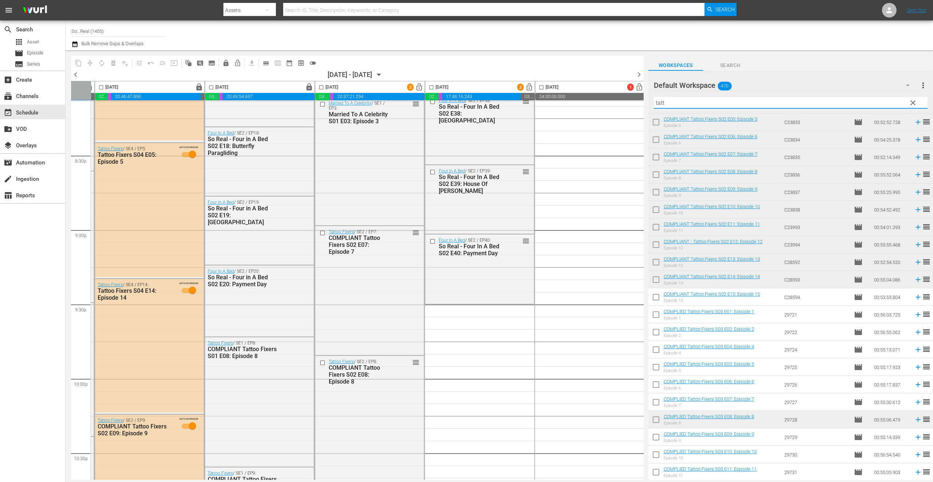
type input "tatt"
click at [653, 298] on input "checkbox" at bounding box center [655, 298] width 15 height 15
checkbox input "true"
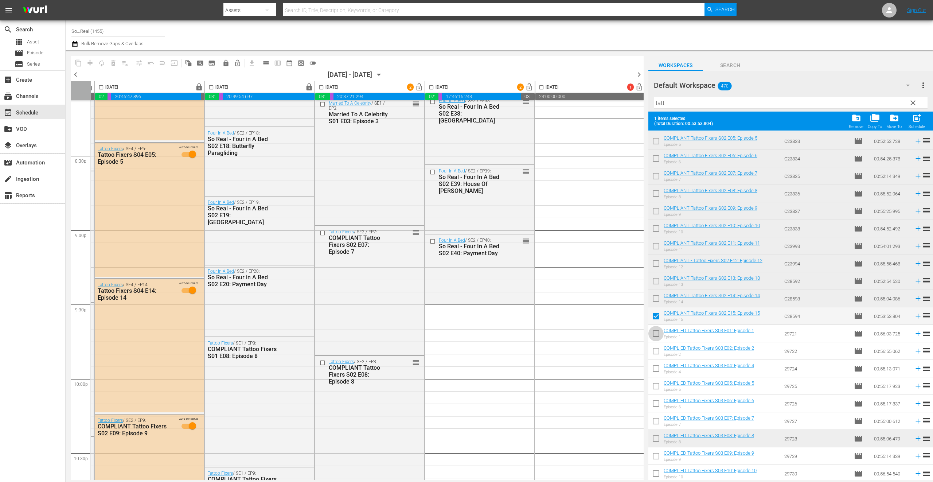
drag, startPoint x: 656, startPoint y: 336, endPoint x: 658, endPoint y: 341, distance: 5.4
click at [657, 335] on input "checkbox" at bounding box center [655, 334] width 15 height 15
checkbox input "true"
click at [660, 353] on input "checkbox" at bounding box center [655, 352] width 15 height 15
checkbox input "true"
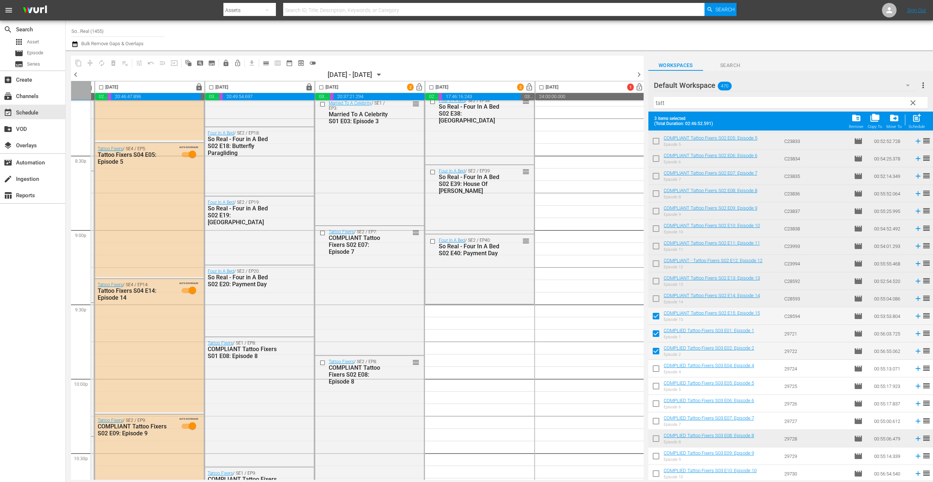
click at [658, 366] on input "checkbox" at bounding box center [655, 369] width 15 height 15
checkbox input "true"
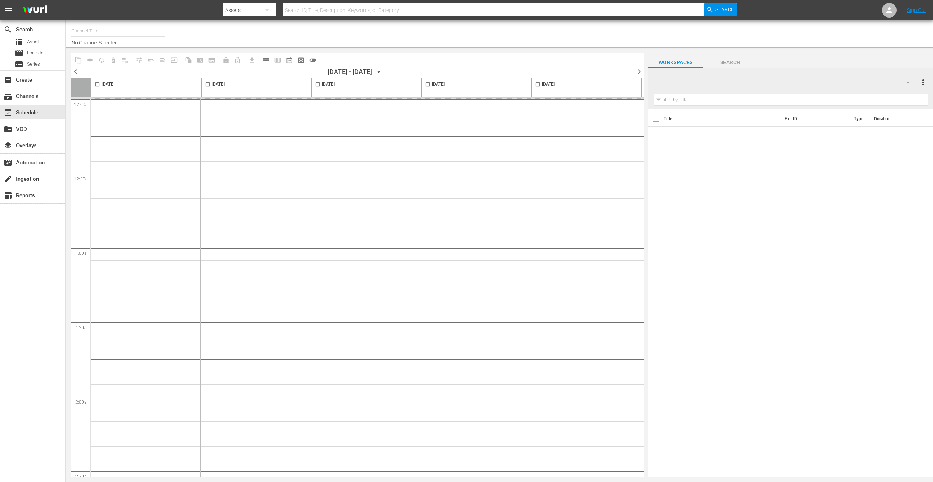
type input "So...Real (1455)"
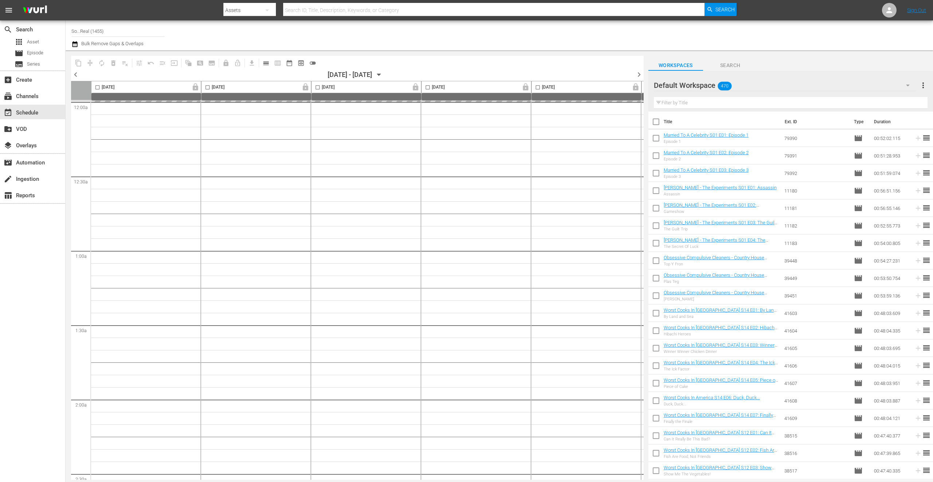
scroll to position [0, 222]
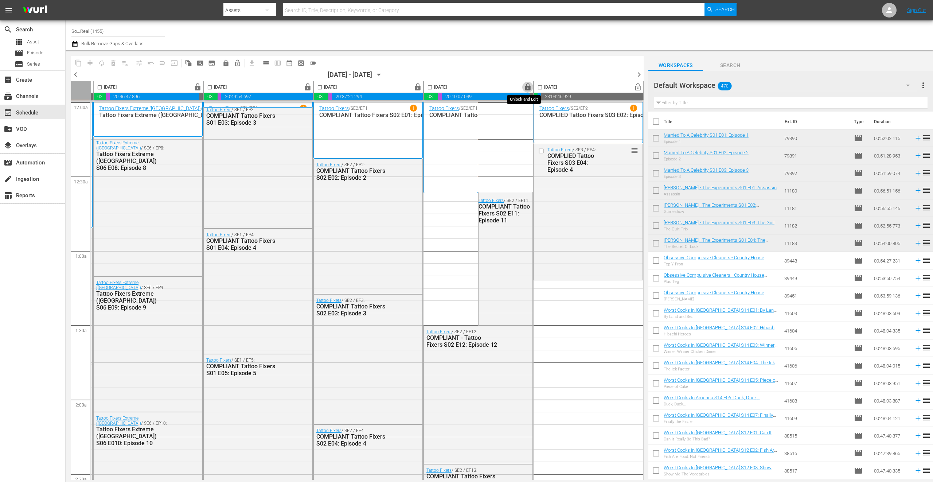
click at [526, 87] on span "lock" at bounding box center [528, 87] width 8 height 8
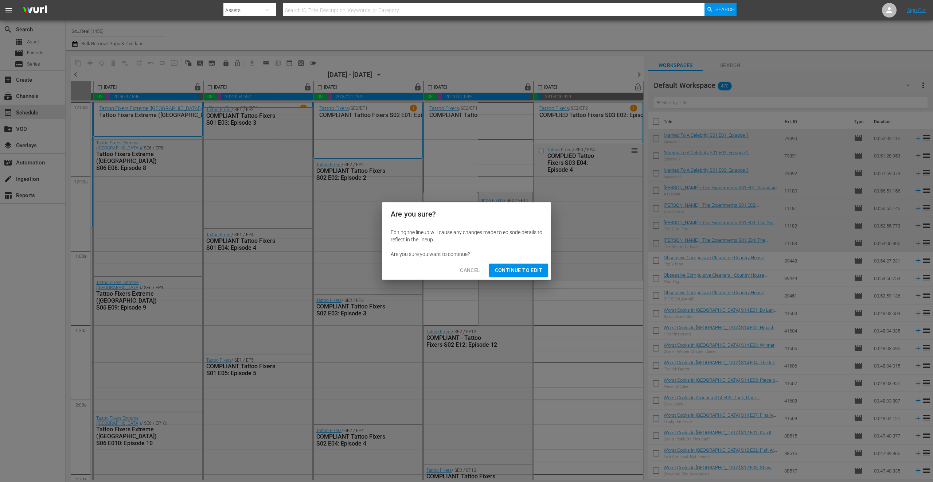
click at [531, 266] on span "Continue to Edit" at bounding box center [518, 270] width 47 height 9
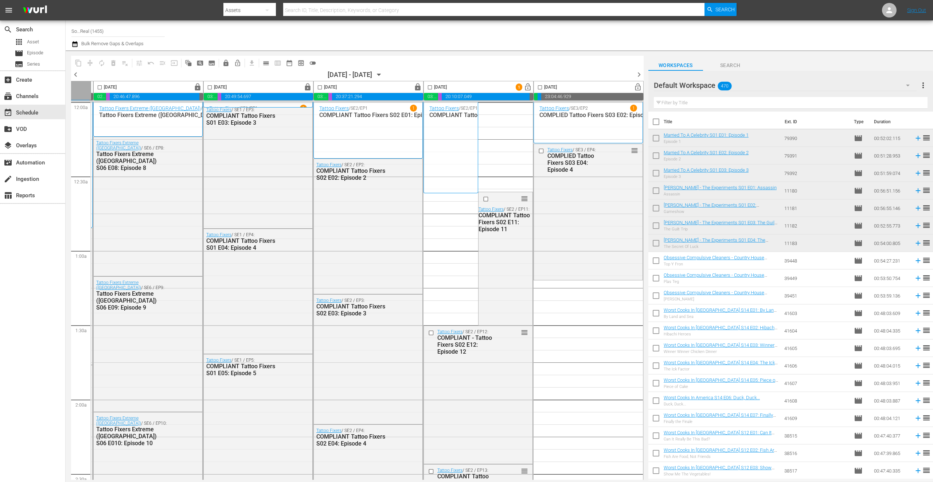
click at [428, 86] on input "checkbox" at bounding box center [430, 89] width 8 height 8
click at [91, 62] on span "compress" at bounding box center [89, 62] width 7 height 7
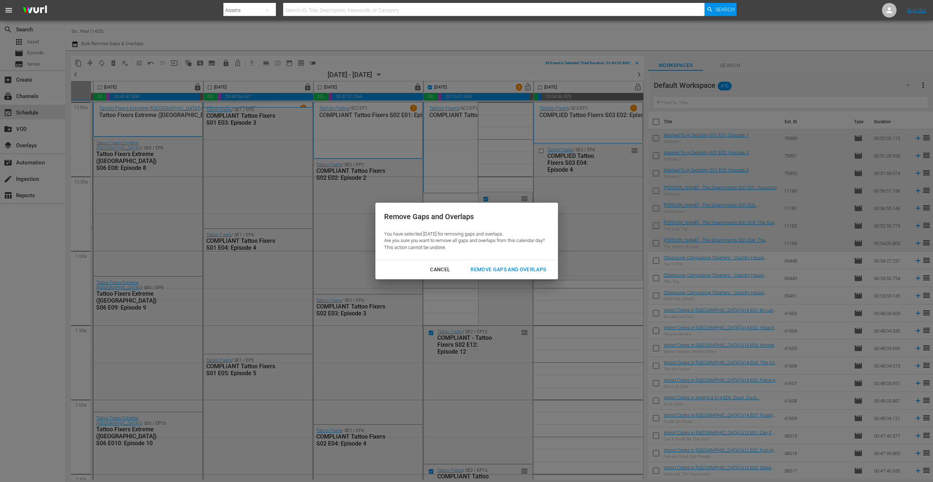
click at [501, 269] on div "Remove Gaps and Overlaps" at bounding box center [508, 269] width 87 height 9
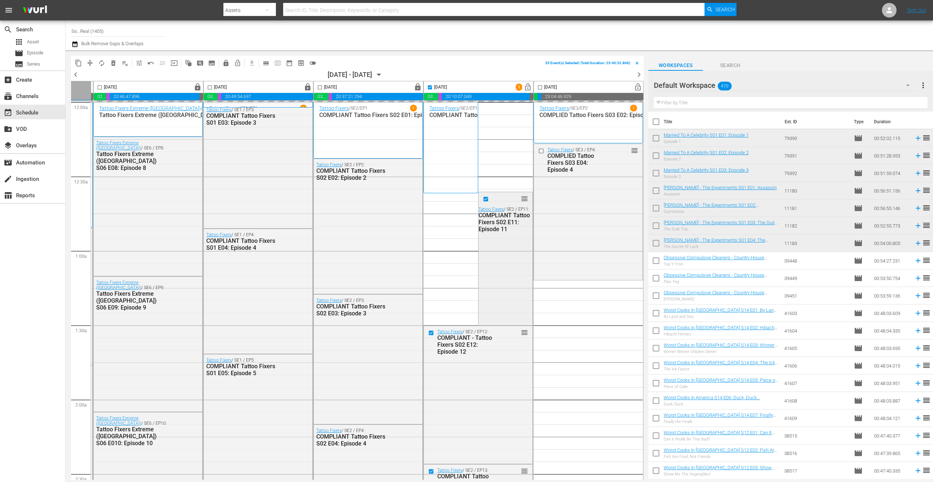
checkbox input "false"
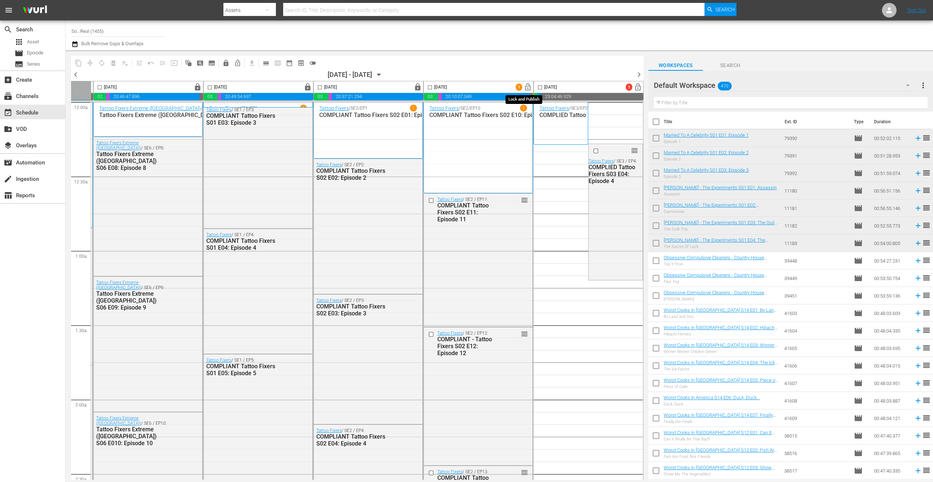
click at [525, 87] on span "lock_open" at bounding box center [528, 87] width 8 height 8
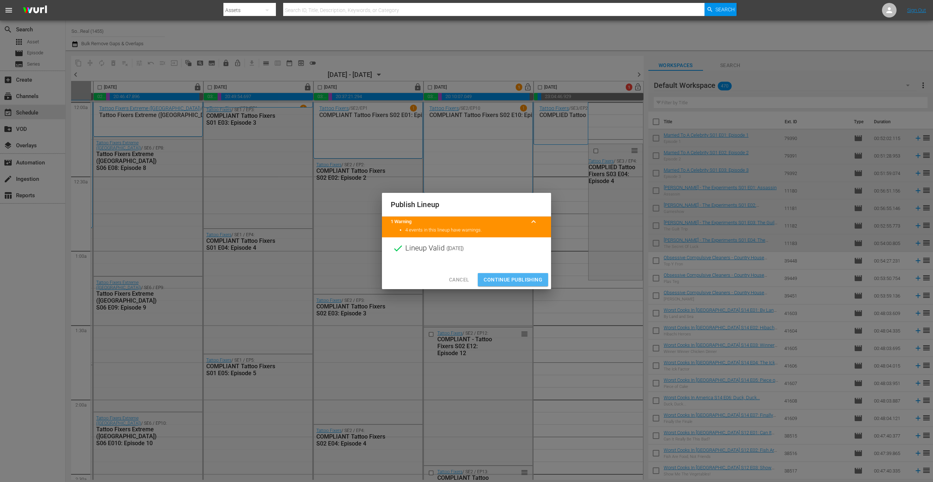
click at [523, 278] on span "Continue Publishing" at bounding box center [513, 279] width 59 height 9
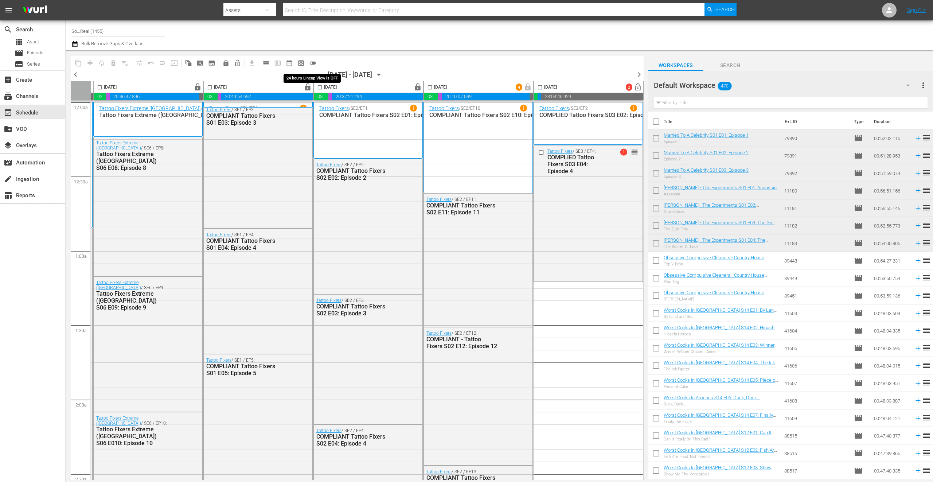
click at [314, 63] on span "toggle_off" at bounding box center [312, 62] width 7 height 7
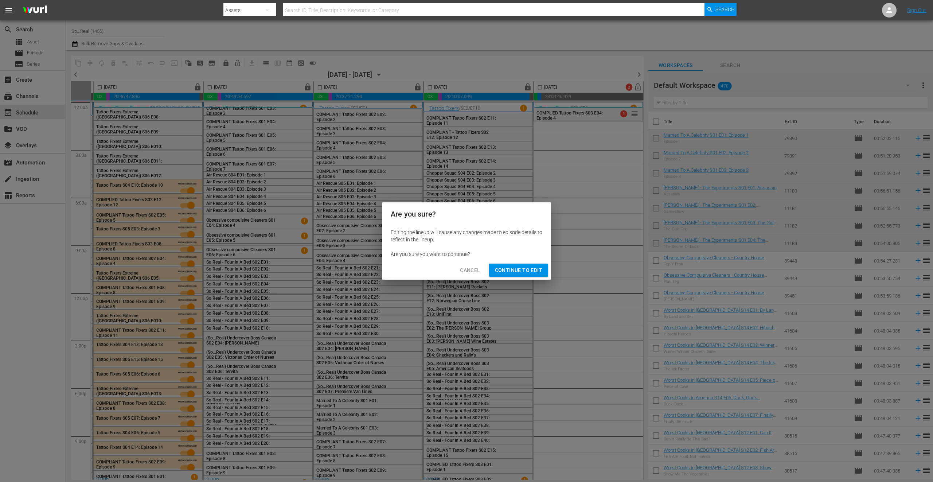
drag, startPoint x: 537, startPoint y: 267, endPoint x: 720, endPoint y: 117, distance: 237.1
click at [537, 267] on span "Continue to Edit" at bounding box center [518, 270] width 47 height 9
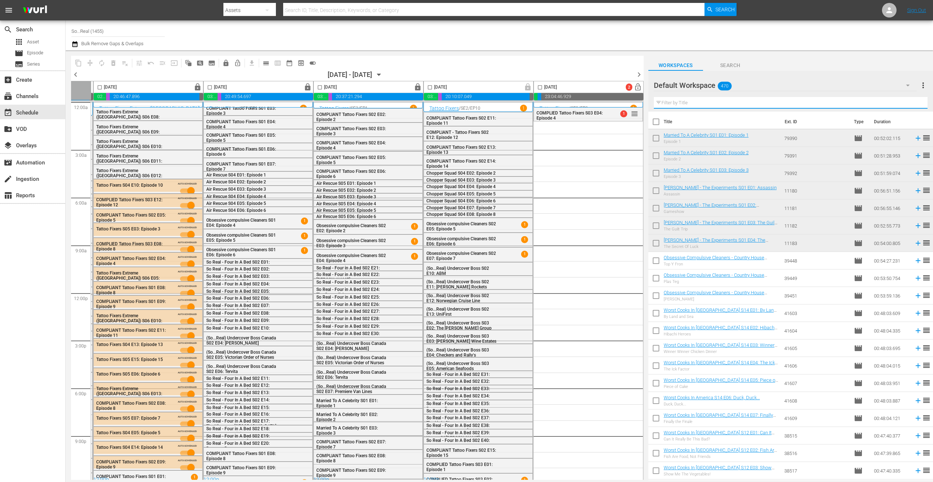
click at [724, 104] on input "text" at bounding box center [791, 103] width 274 height 12
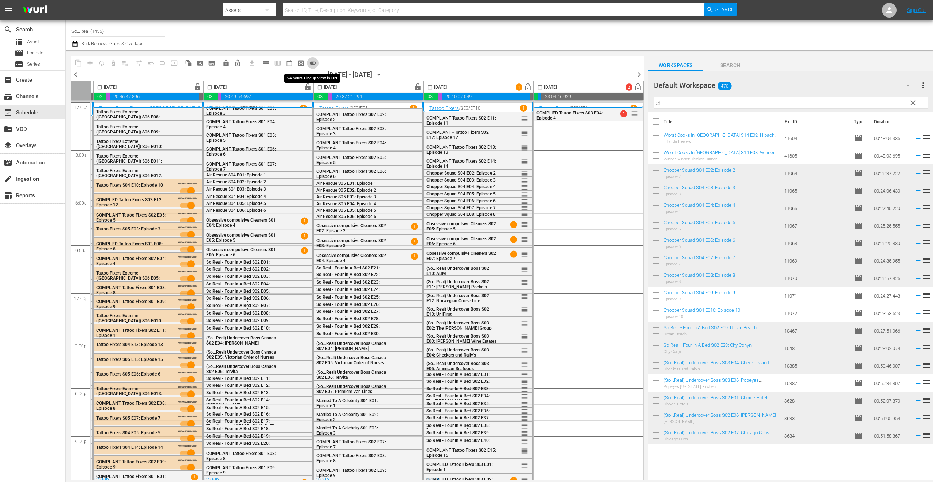
drag, startPoint x: 309, startPoint y: 63, endPoint x: 379, endPoint y: 99, distance: 78.6
click at [309, 63] on span "toggle_on" at bounding box center [312, 62] width 7 height 7
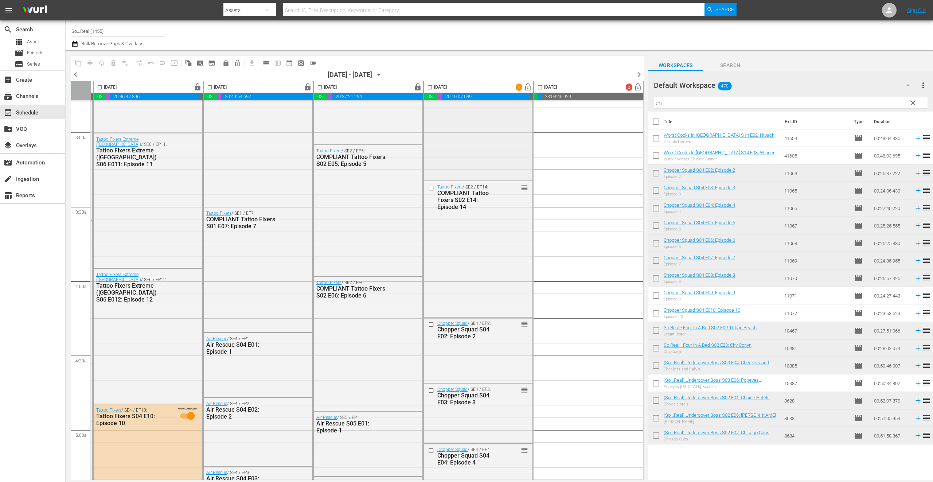
scroll to position [592, 222]
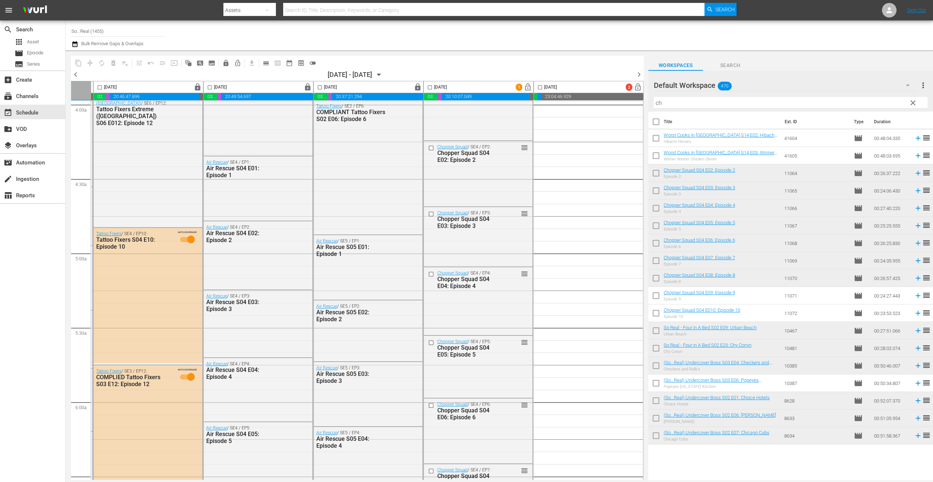
click at [688, 104] on input "ch" at bounding box center [791, 103] width 274 height 12
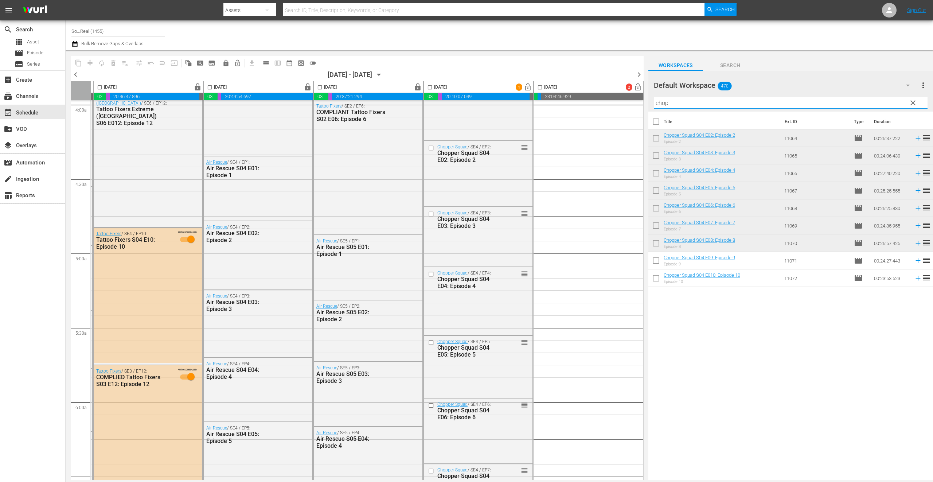
type input "chop"
click at [656, 125] on input "checkbox" at bounding box center [655, 123] width 15 height 15
checkbox input "true"
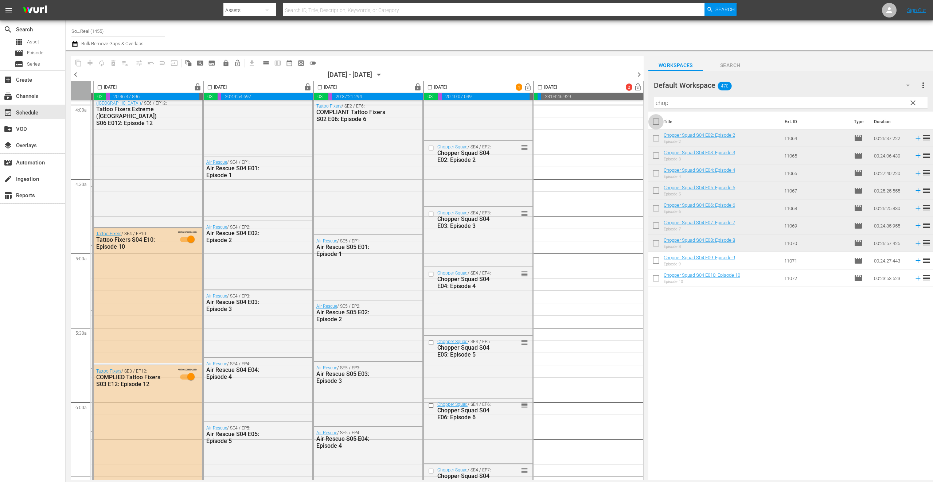
checkbox input "true"
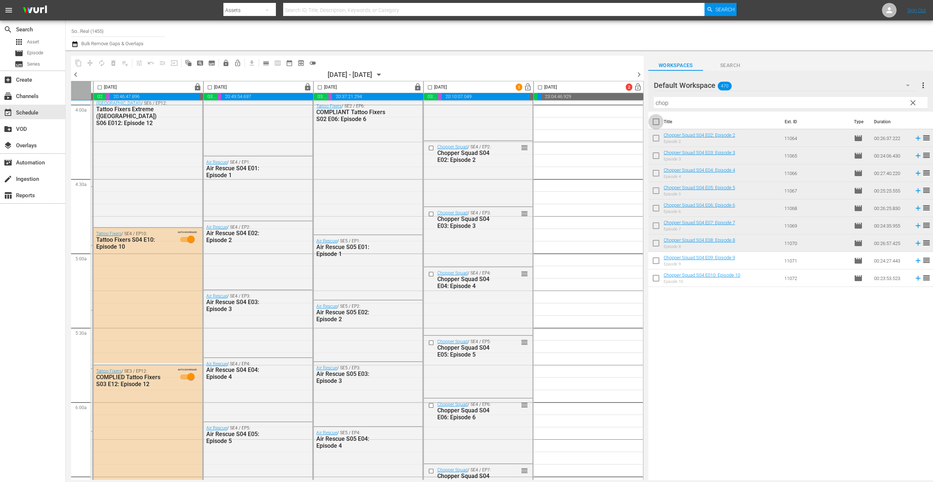
checkbox input "true"
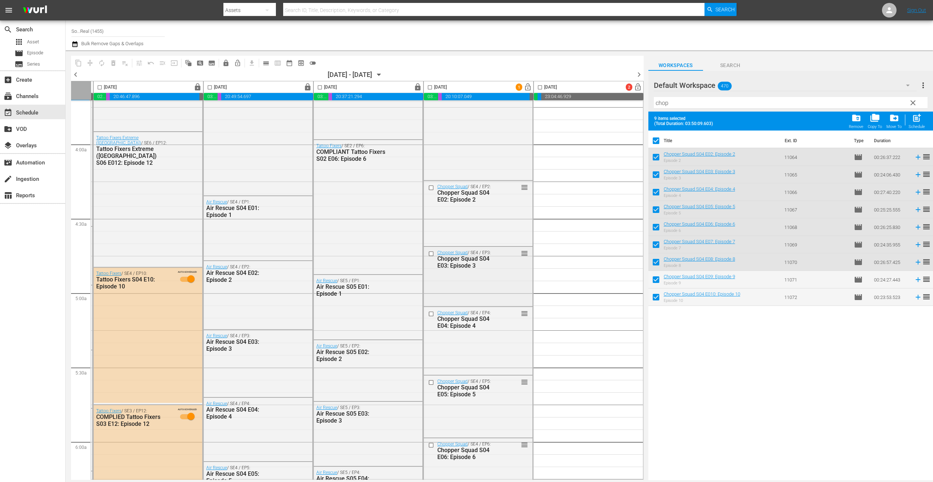
scroll to position [506, 222]
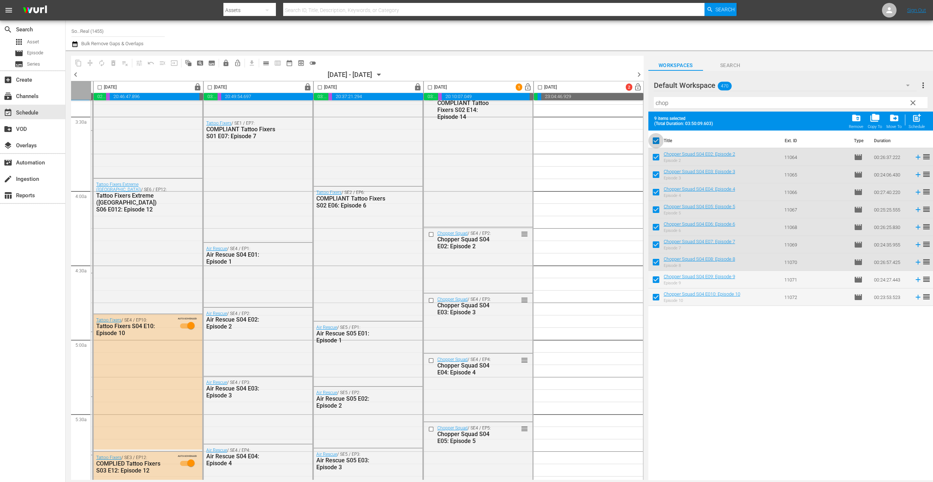
click at [655, 142] on input "checkbox" at bounding box center [655, 141] width 15 height 15
checkbox input "false"
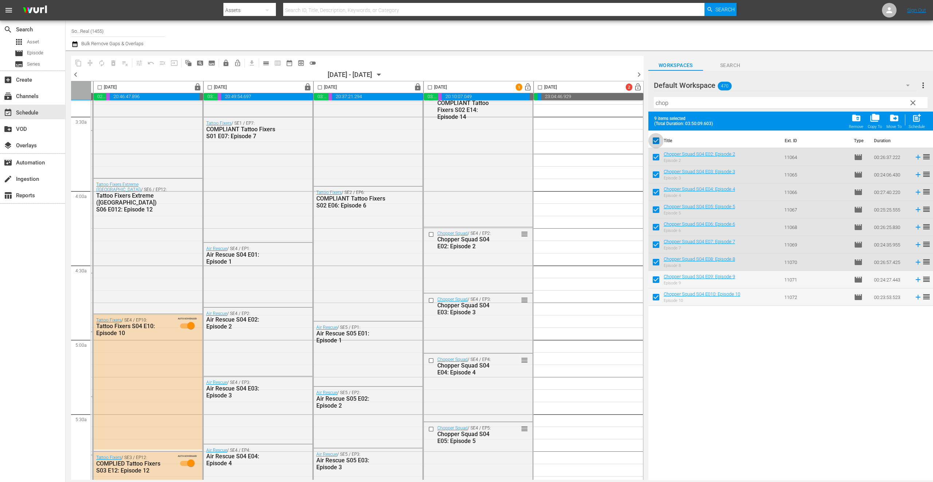
checkbox input "false"
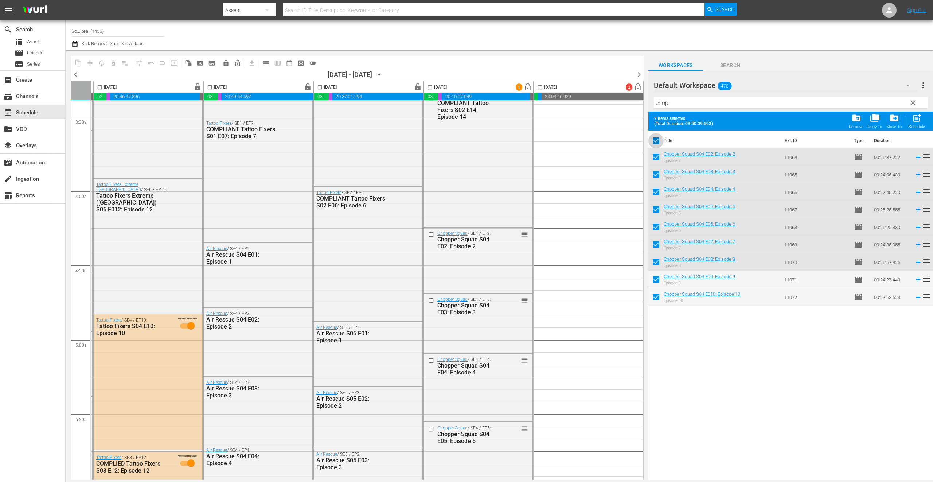
checkbox input "false"
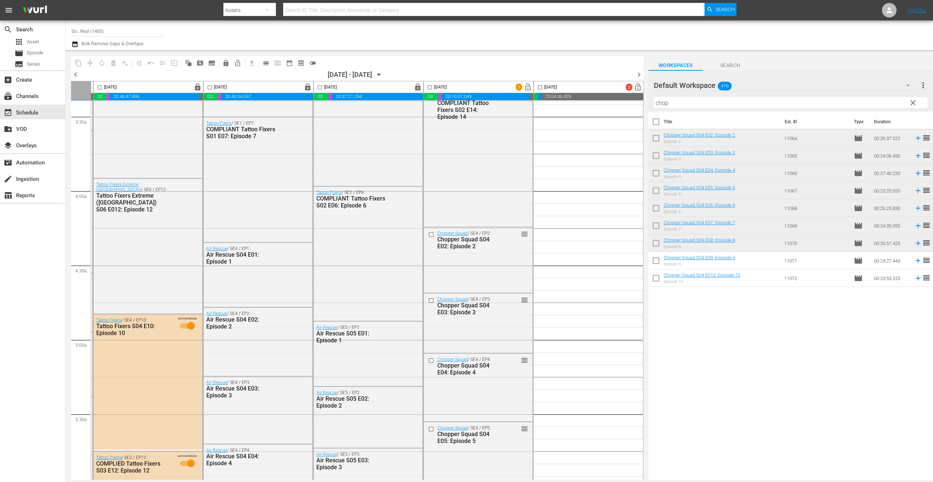
click at [697, 105] on input "chop" at bounding box center [791, 103] width 274 height 12
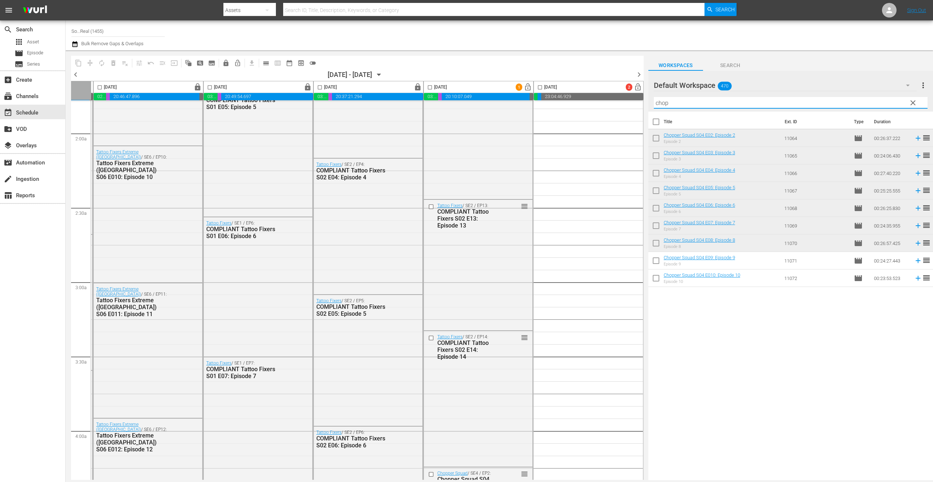
scroll to position [374, 222]
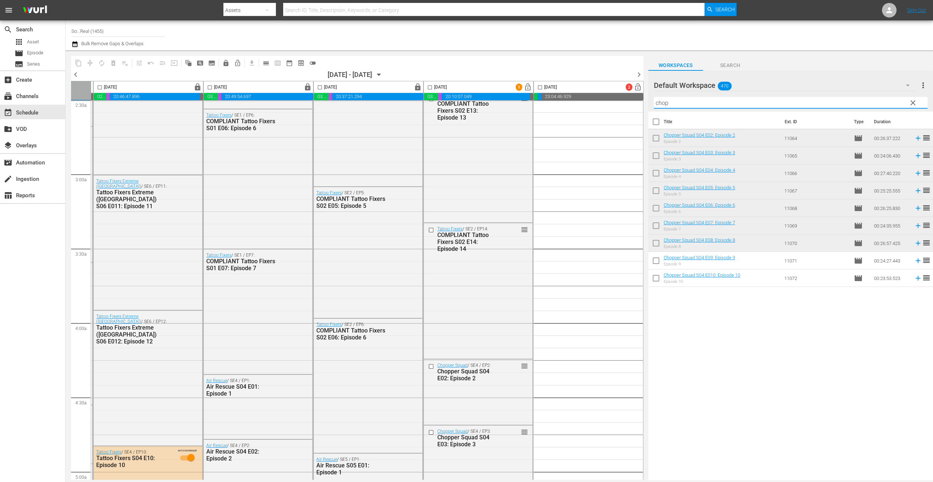
drag, startPoint x: 518, startPoint y: 404, endPoint x: 493, endPoint y: 294, distance: 112.5
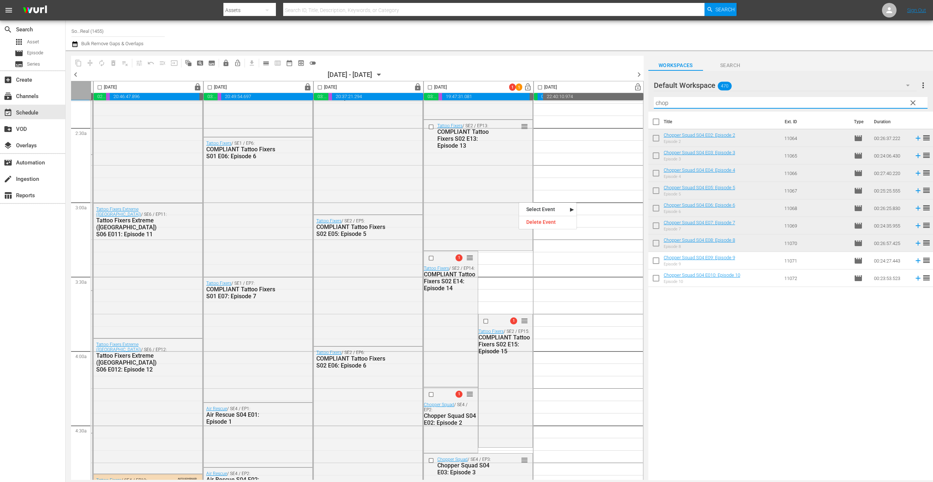
scroll to position [78, 222]
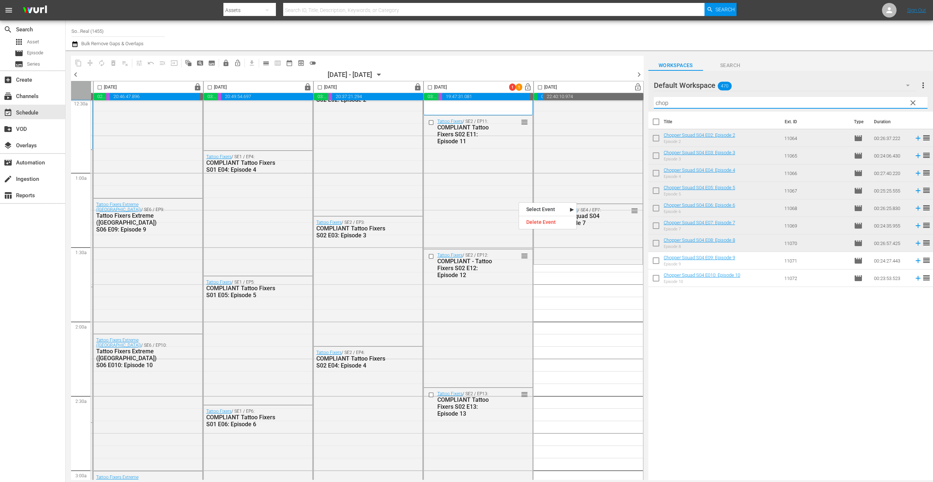
drag, startPoint x: 519, startPoint y: 202, endPoint x: 582, endPoint y: 193, distance: 63.6
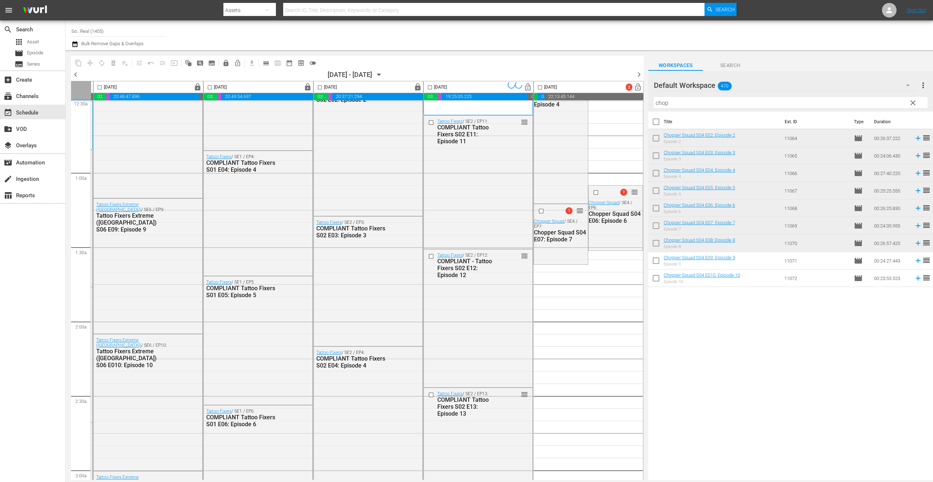
drag, startPoint x: 752, startPoint y: 262, endPoint x: 595, endPoint y: 257, distance: 157.5
click at [657, 243] on input "checkbox" at bounding box center [655, 244] width 15 height 15
checkbox input "true"
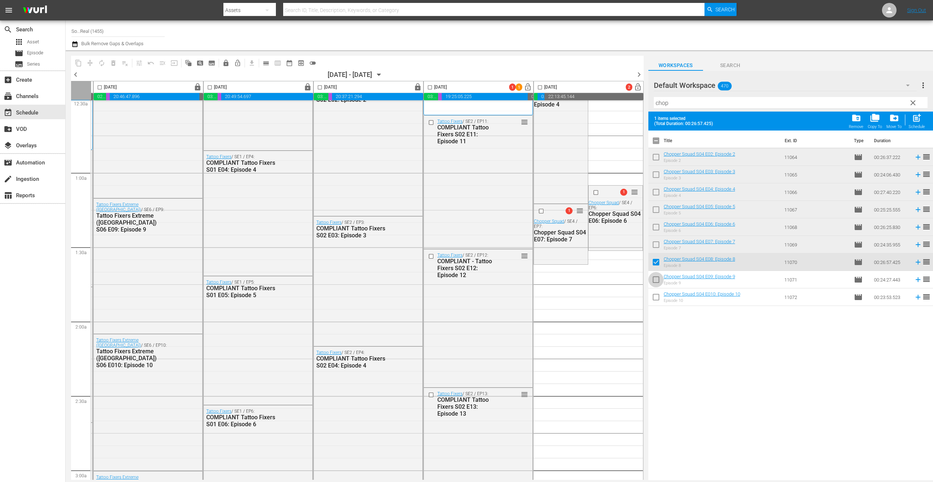
drag, startPoint x: 655, startPoint y: 280, endPoint x: 658, endPoint y: 298, distance: 18.9
click at [655, 281] on input "checkbox" at bounding box center [655, 280] width 15 height 15
checkbox input "true"
click at [657, 297] on input "checkbox" at bounding box center [655, 298] width 15 height 15
checkbox input "true"
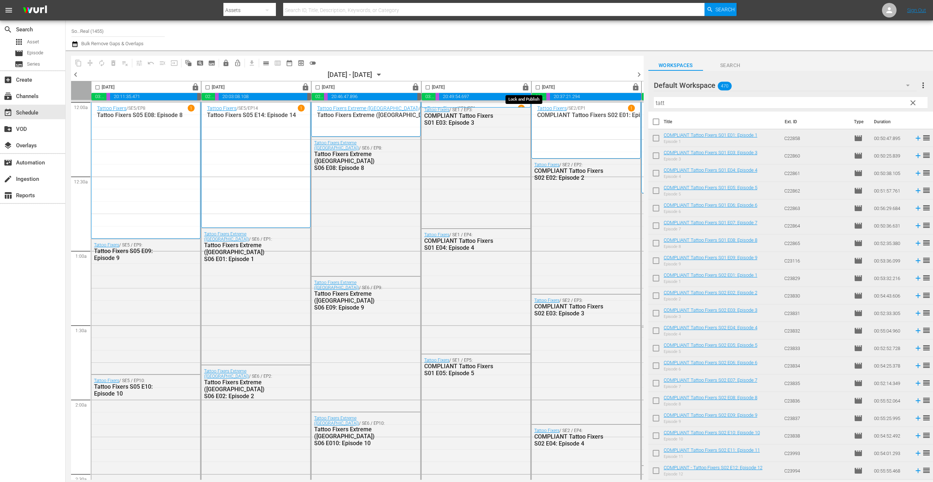
scroll to position [305, 0]
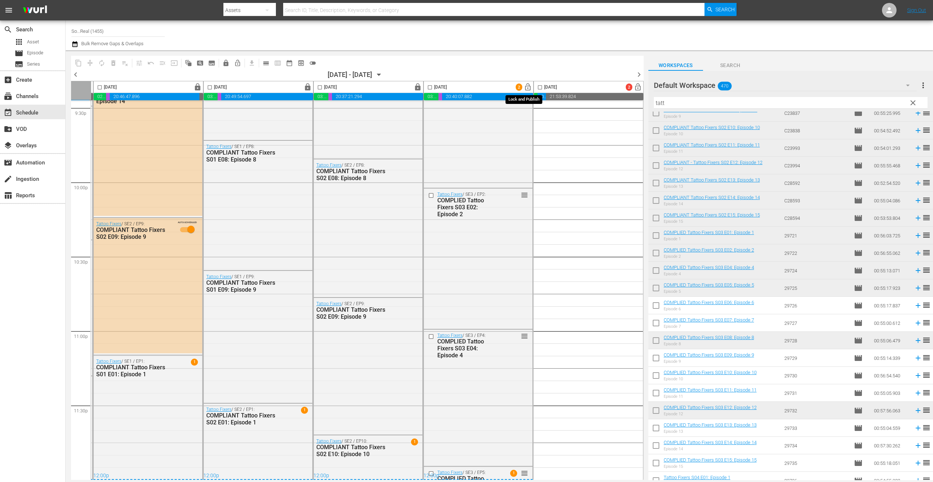
drag, startPoint x: 0, startPoint y: 0, endPoint x: 524, endPoint y: 87, distance: 531.5
click at [524, 87] on span "lock_open" at bounding box center [528, 87] width 8 height 8
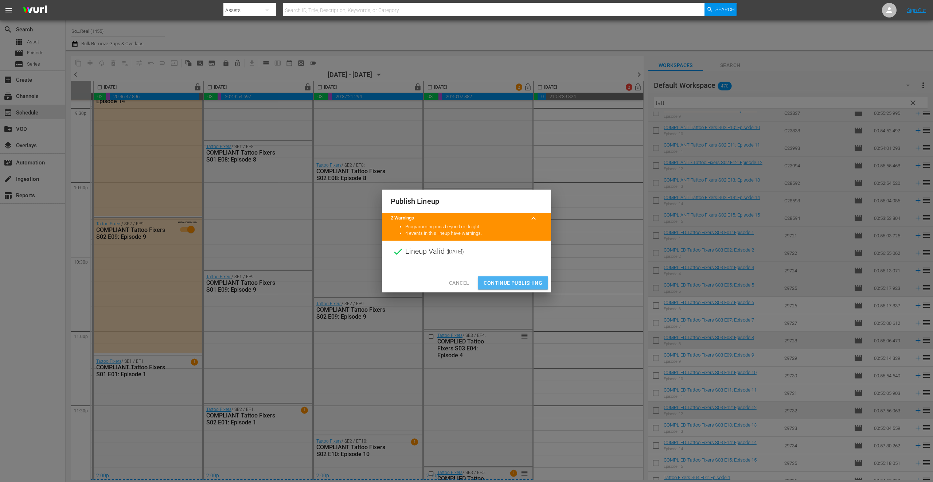
click at [536, 283] on span "Continue Publishing" at bounding box center [513, 282] width 59 height 9
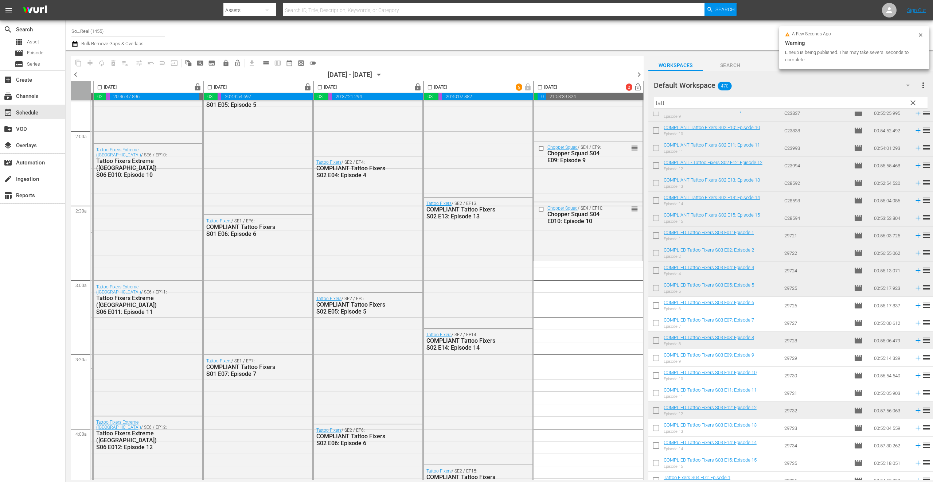
scroll to position [0, 222]
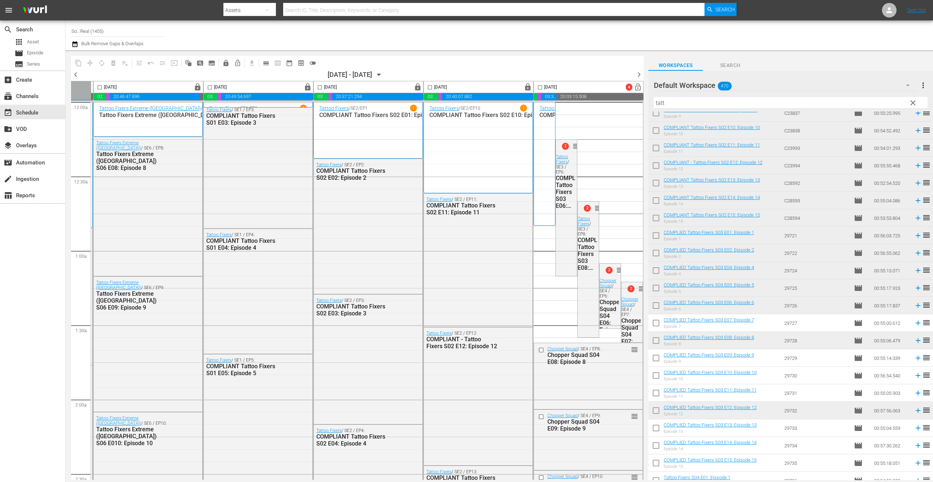
drag, startPoint x: 537, startPoint y: 88, endPoint x: 522, endPoint y: 81, distance: 16.3
click at [537, 88] on input "checkbox" at bounding box center [540, 89] width 8 height 8
click at [92, 61] on span "compress" at bounding box center [89, 62] width 7 height 7
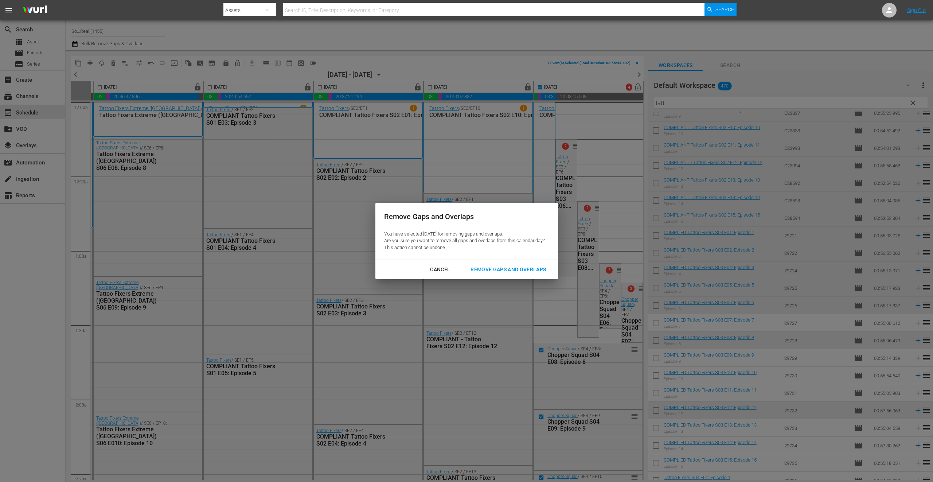
click at [498, 268] on div "Remove Gaps and Overlaps" at bounding box center [508, 269] width 87 height 9
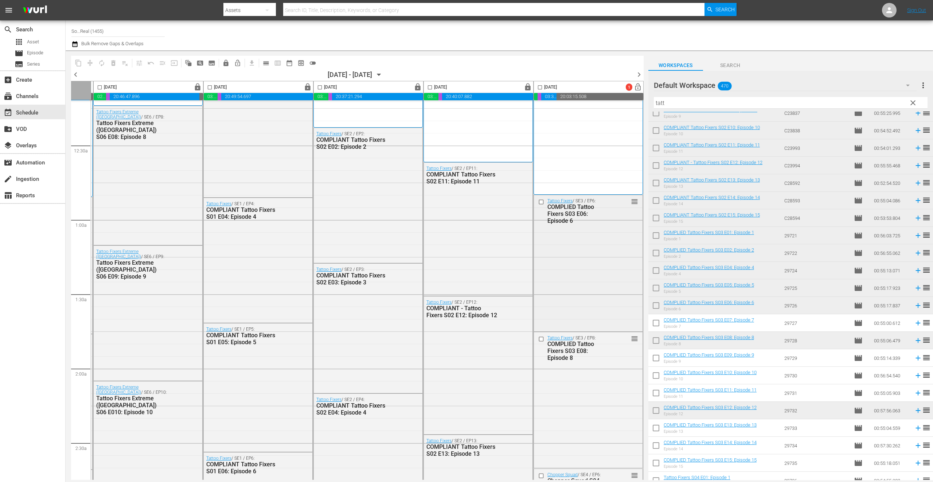
scroll to position [126, 222]
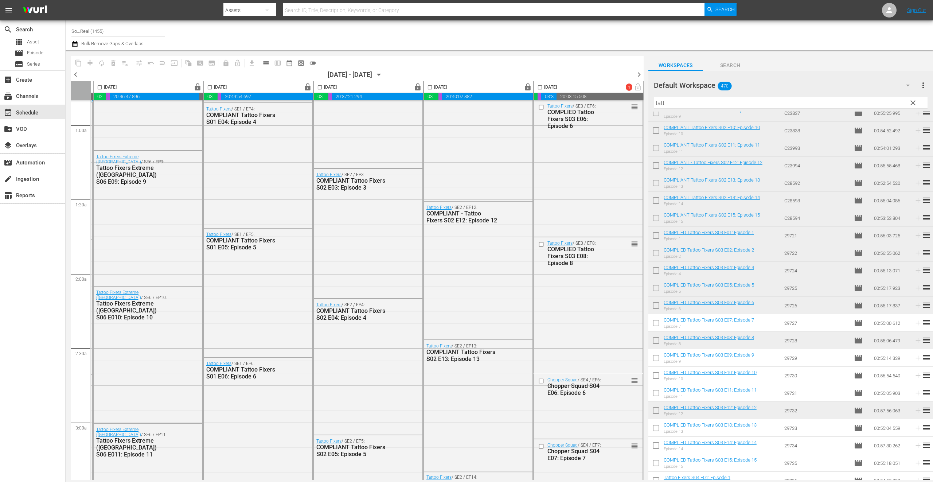
click at [538, 85] on input "checkbox" at bounding box center [540, 89] width 8 height 8
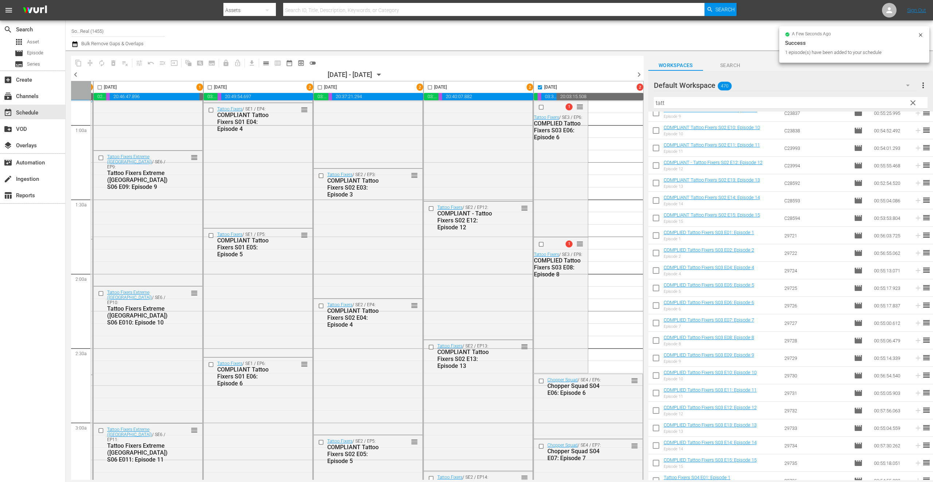
scroll to position [401, 222]
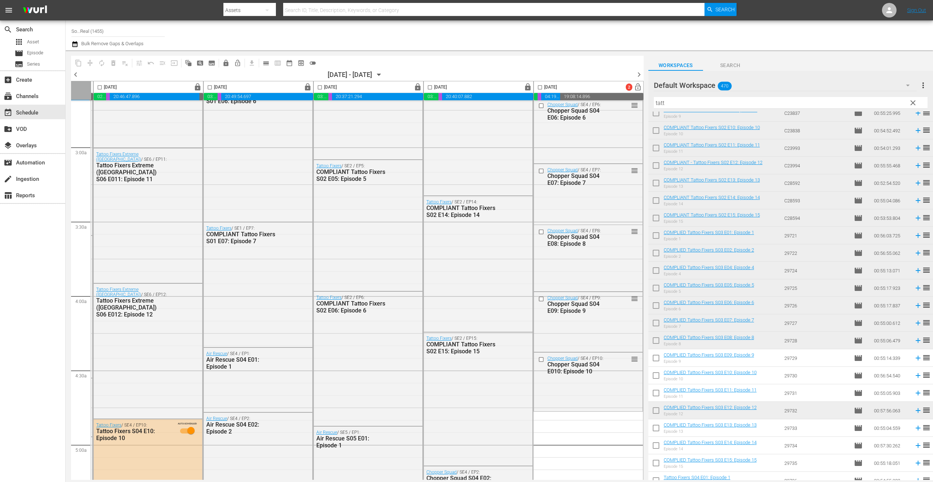
drag, startPoint x: 538, startPoint y: 87, endPoint x: 433, endPoint y: 97, distance: 105.8
click at [538, 87] on input "checkbox" at bounding box center [540, 89] width 8 height 8
click at [87, 60] on span "compress" at bounding box center [89, 62] width 7 height 7
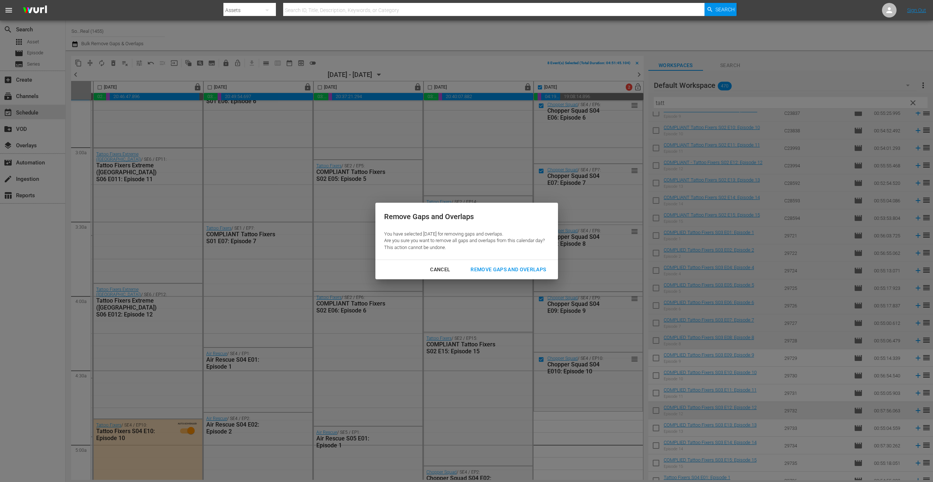
drag, startPoint x: 502, startPoint y: 269, endPoint x: 751, endPoint y: 357, distance: 264.1
click at [501, 269] on div "Remove Gaps and Overlaps" at bounding box center [508, 269] width 87 height 9
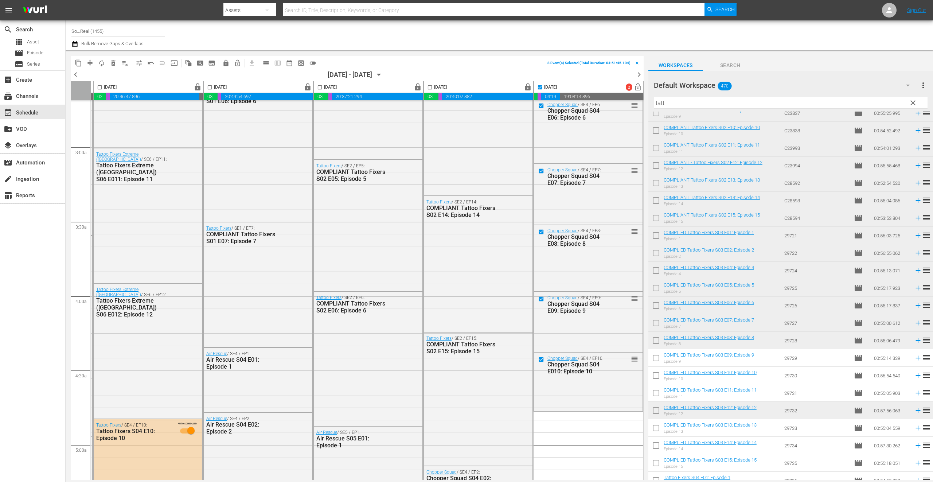
checkbox input "false"
